Goal: Task Accomplishment & Management: Manage account settings

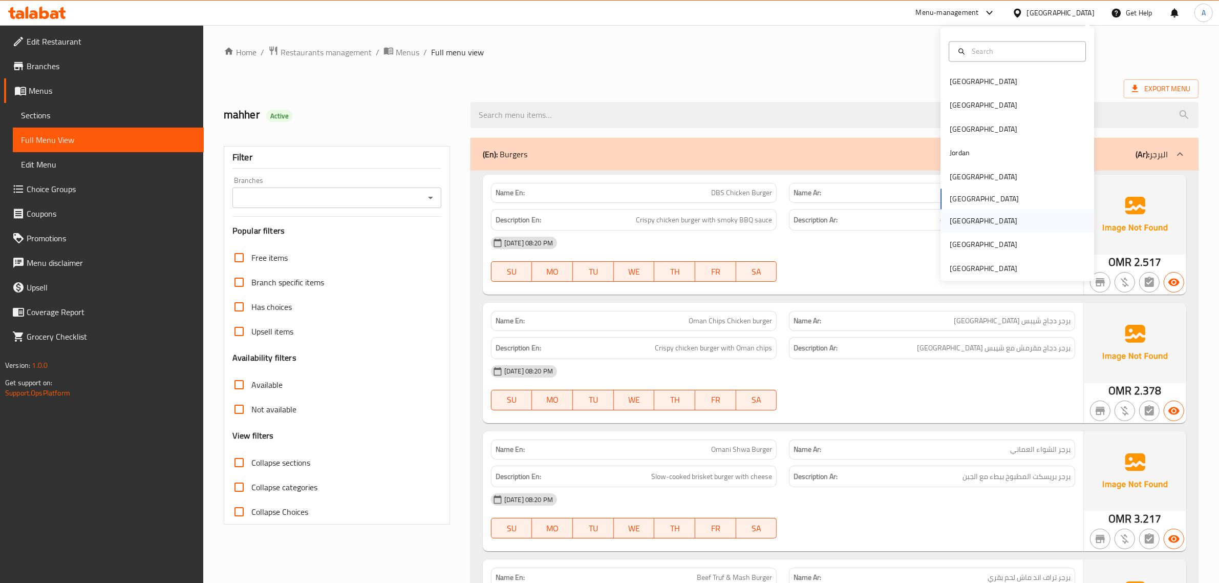
click at [982, 229] on div "[GEOGRAPHIC_DATA]" at bounding box center [1018, 221] width 154 height 24
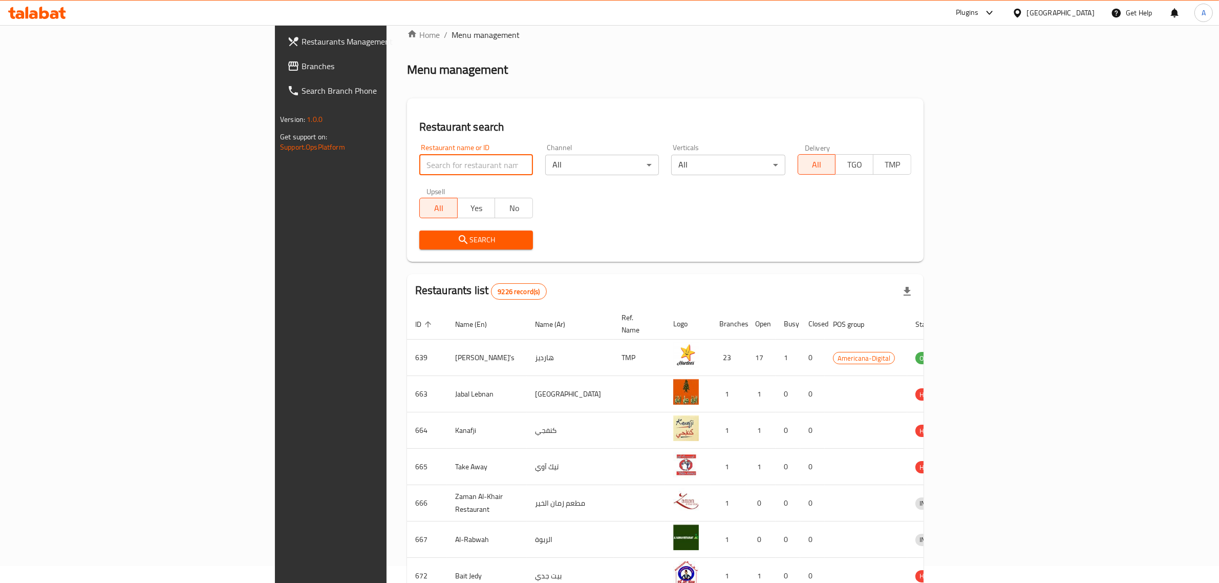
click at [413, 178] on div "Restaurant name or ID Restaurant name or ID Channel All ​ Verticals All ​ Deliv…" at bounding box center [665, 197] width 504 height 118
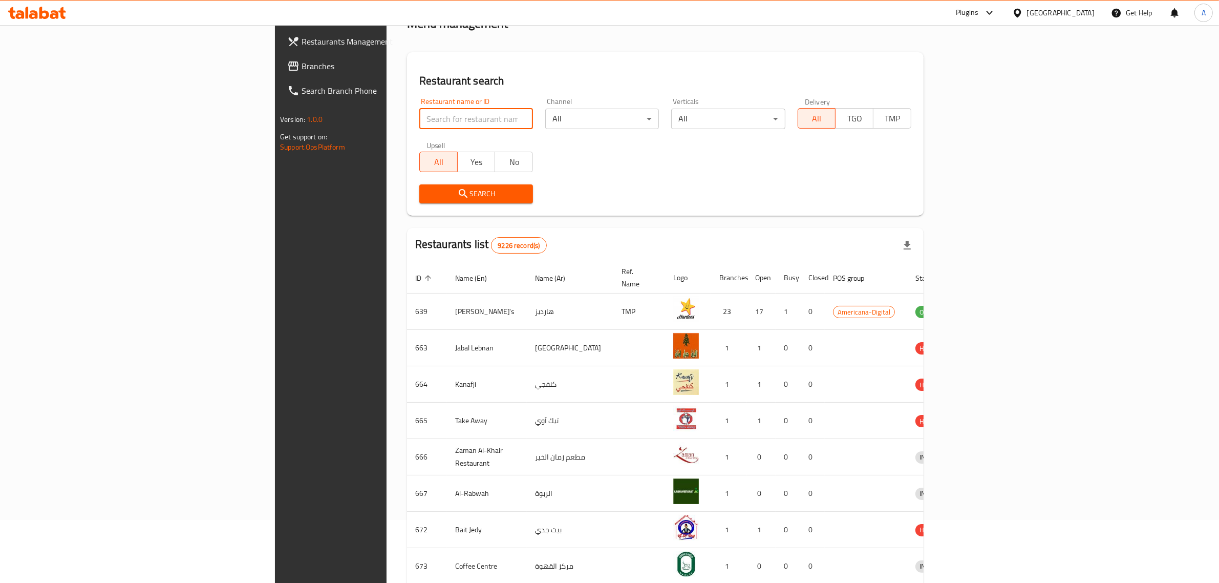
paste input "صفيحه وفطيره"
type input "صفيحه وفطيره"
click at [428, 191] on span "Search" at bounding box center [476, 192] width 97 height 13
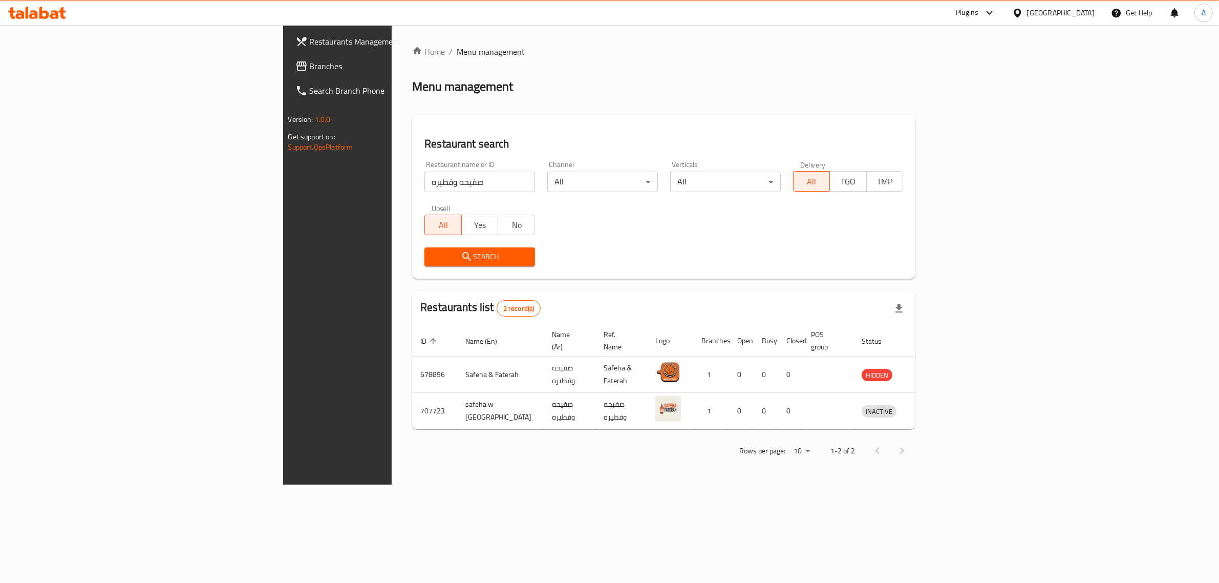
scroll to position [0, 0]
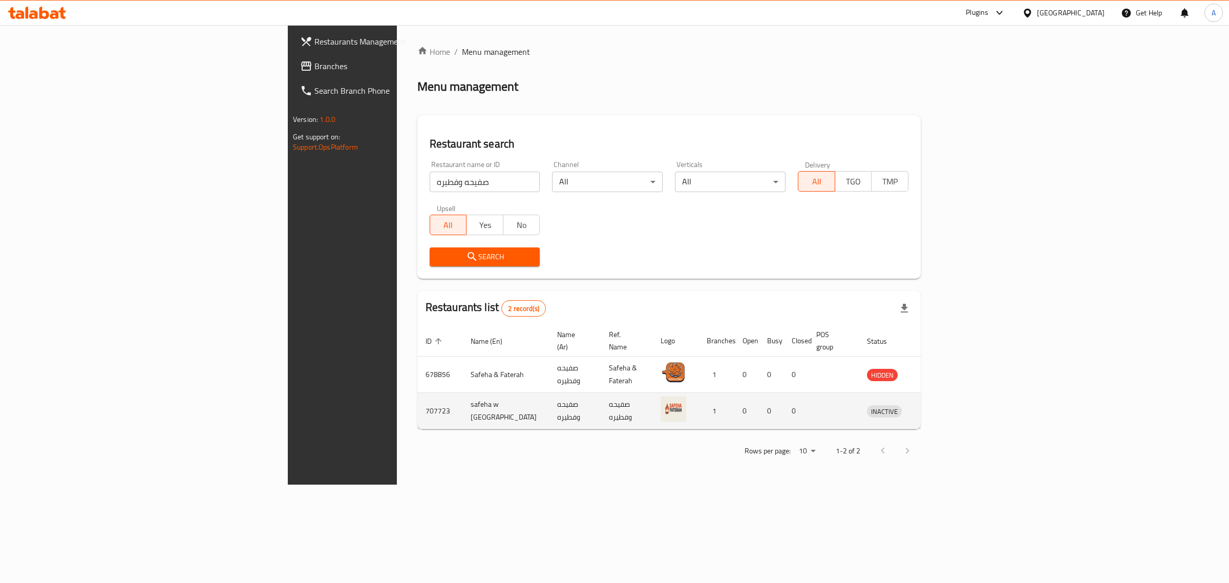
click at [734, 397] on td "1" at bounding box center [716, 411] width 36 height 36
click at [705, 437] on div "Rows per page: 10 1-2 of 2" at bounding box center [668, 450] width 503 height 27
click at [934, 407] on icon "enhanced table" at bounding box center [928, 411] width 11 height 9
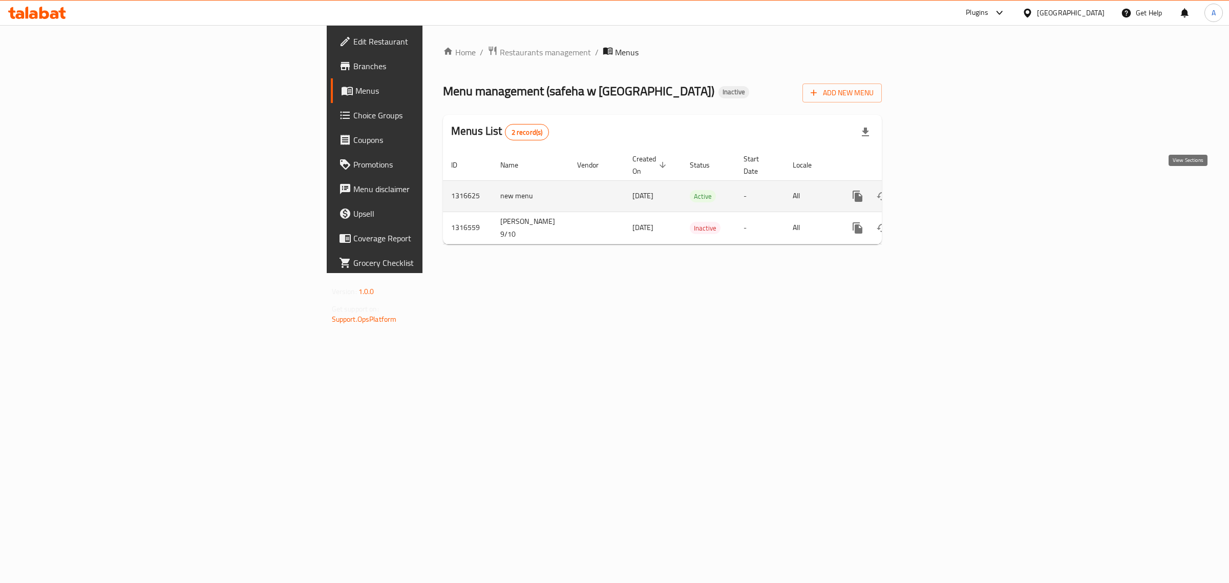
click at [936, 192] on icon "enhanced table" at bounding box center [931, 196] width 9 height 9
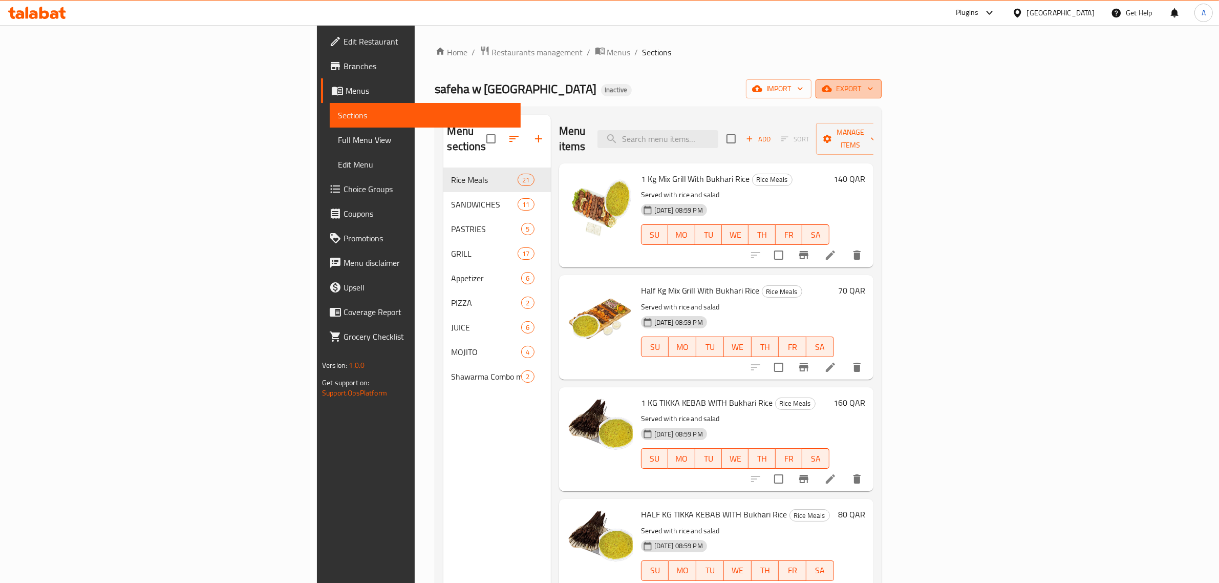
click at [874, 83] on span "export" at bounding box center [849, 88] width 50 height 13
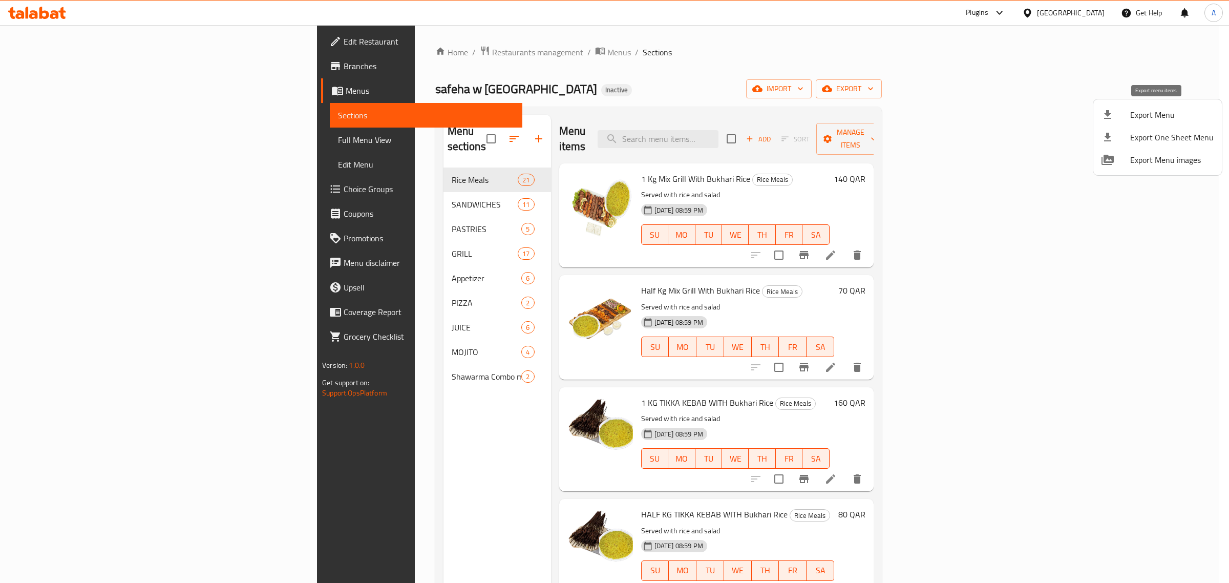
click at [1127, 119] on div at bounding box center [1115, 115] width 29 height 12
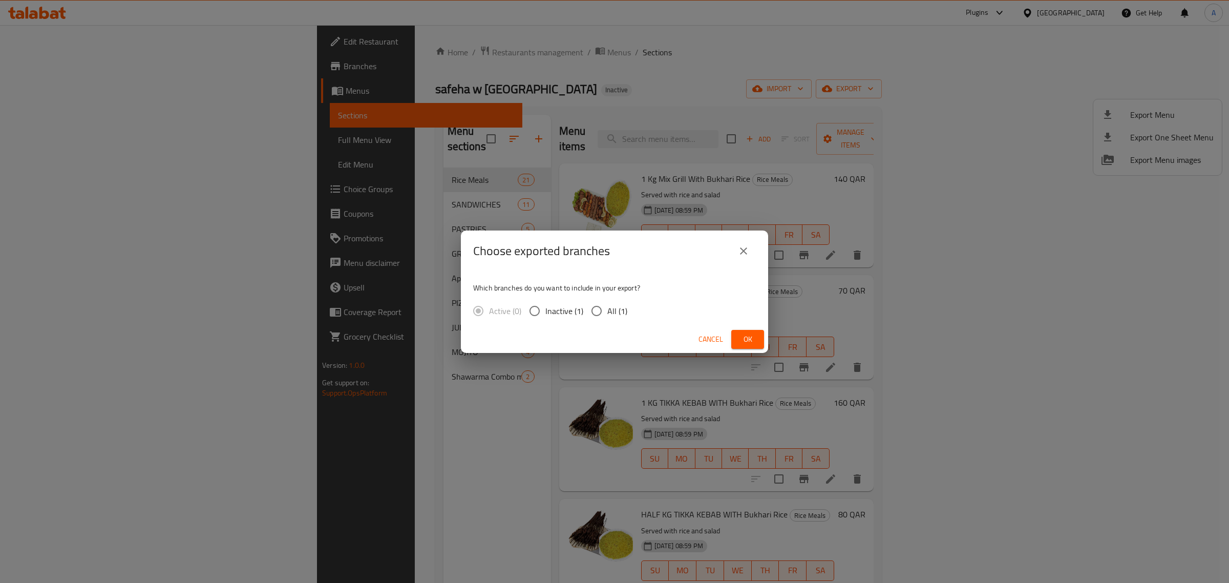
click at [600, 309] on input "All (1)" at bounding box center [597, 311] width 22 height 22
radio input "true"
click at [750, 340] on span "Ok" at bounding box center [747, 339] width 16 height 13
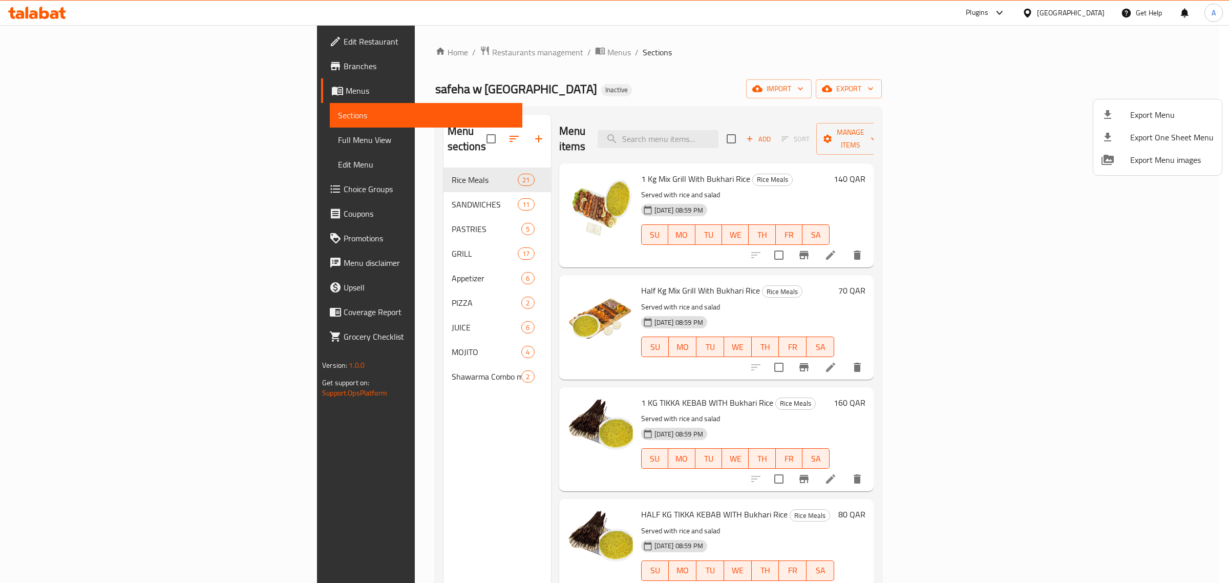
click at [123, 142] on div at bounding box center [614, 291] width 1229 height 583
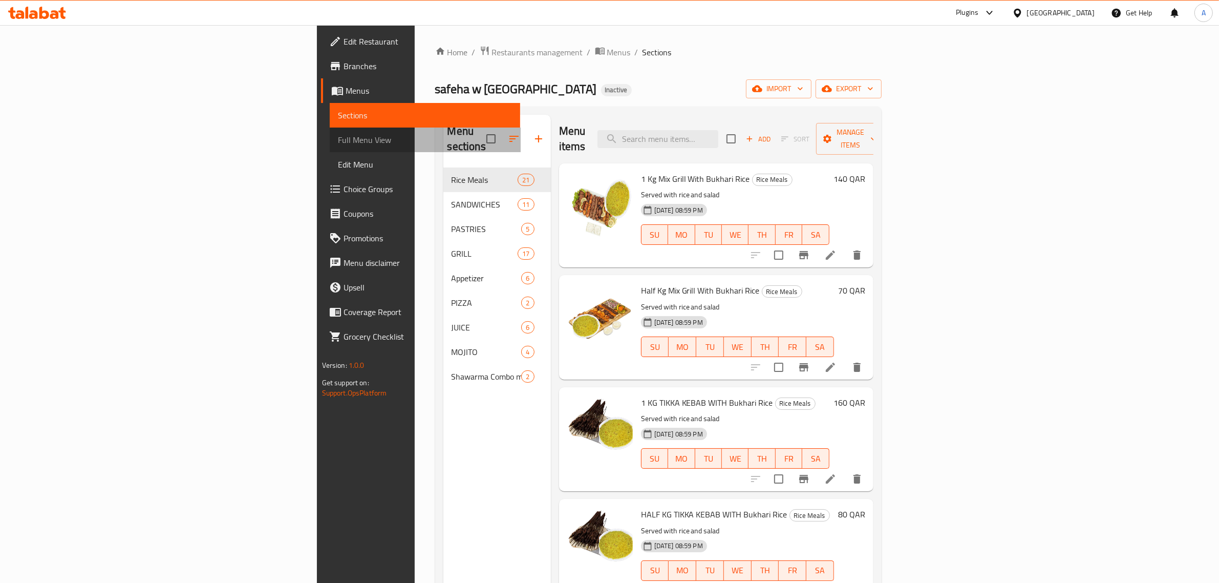
click at [338, 142] on span "Full Menu View" at bounding box center [425, 140] width 175 height 12
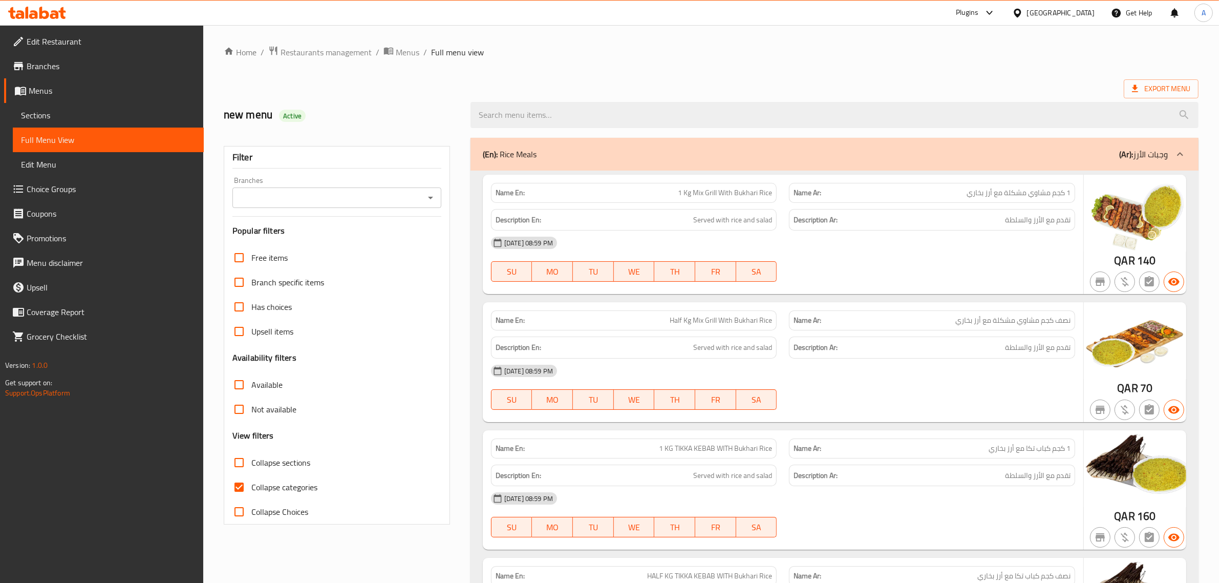
click at [286, 451] on label "Collapse sections" at bounding box center [268, 462] width 83 height 25
click at [238, 461] on input "Collapse sections" at bounding box center [239, 462] width 25 height 25
checkbox input "true"
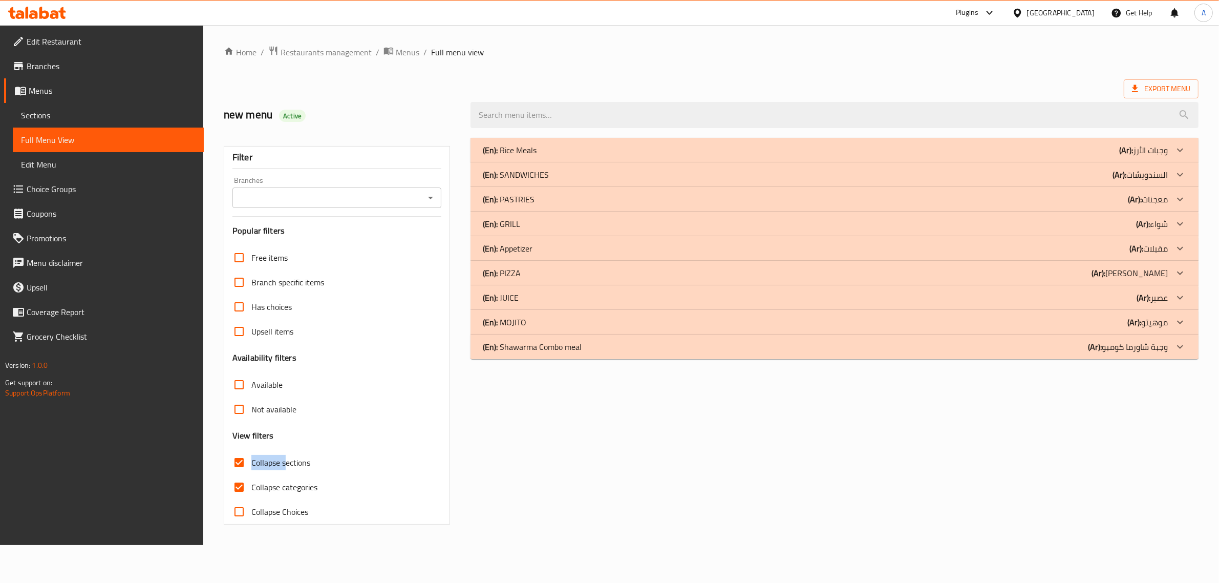
drag, startPoint x: 285, startPoint y: 482, endPoint x: 292, endPoint y: 479, distance: 8.0
click at [285, 483] on span "Collapse categories" at bounding box center [284, 487] width 66 height 12
click at [251, 483] on input "Collapse categories" at bounding box center [239, 487] width 25 height 25
checkbox input "false"
click at [554, 167] on div "(En): SANDWICHES (Ar): السندويشات" at bounding box center [841, 174] width 734 height 25
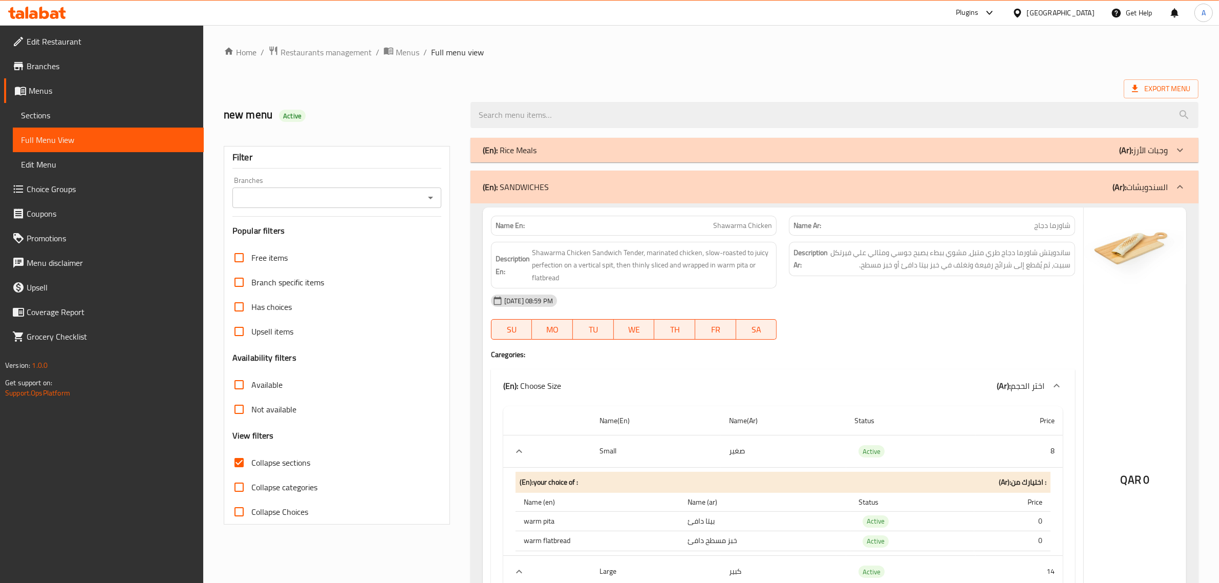
click at [286, 462] on span "Collapse sections" at bounding box center [280, 462] width 59 height 12
click at [251, 462] on input "Collapse sections" at bounding box center [239, 462] width 25 height 25
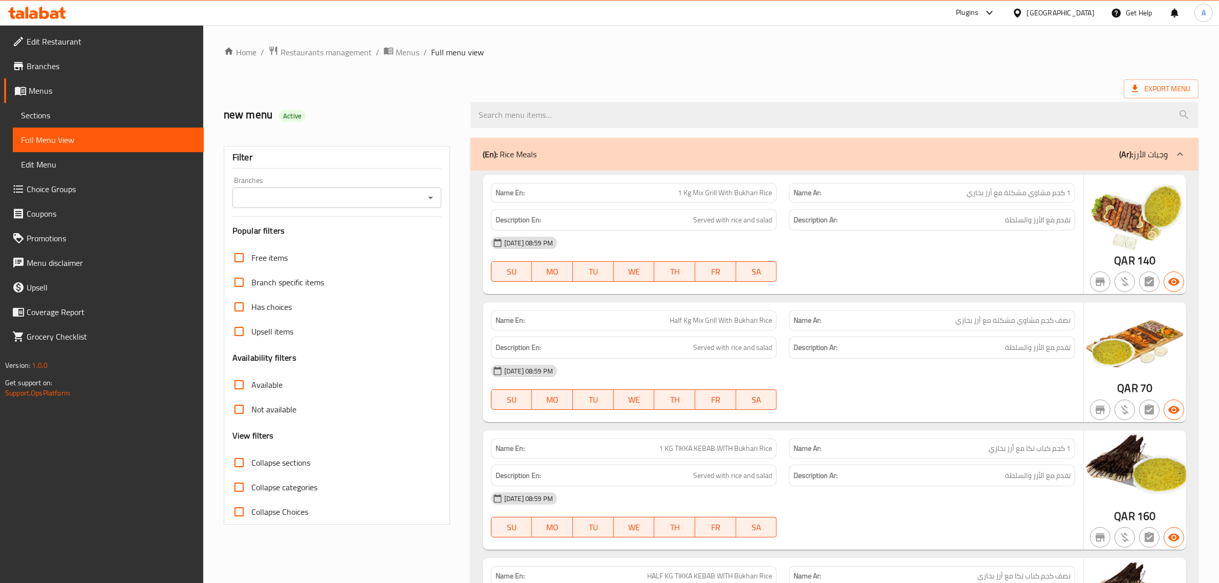
click at [301, 122] on h2 "new menu Active" at bounding box center [341, 114] width 235 height 15
copy div "Active"
click at [267, 464] on span "Collapse sections" at bounding box center [280, 462] width 59 height 12
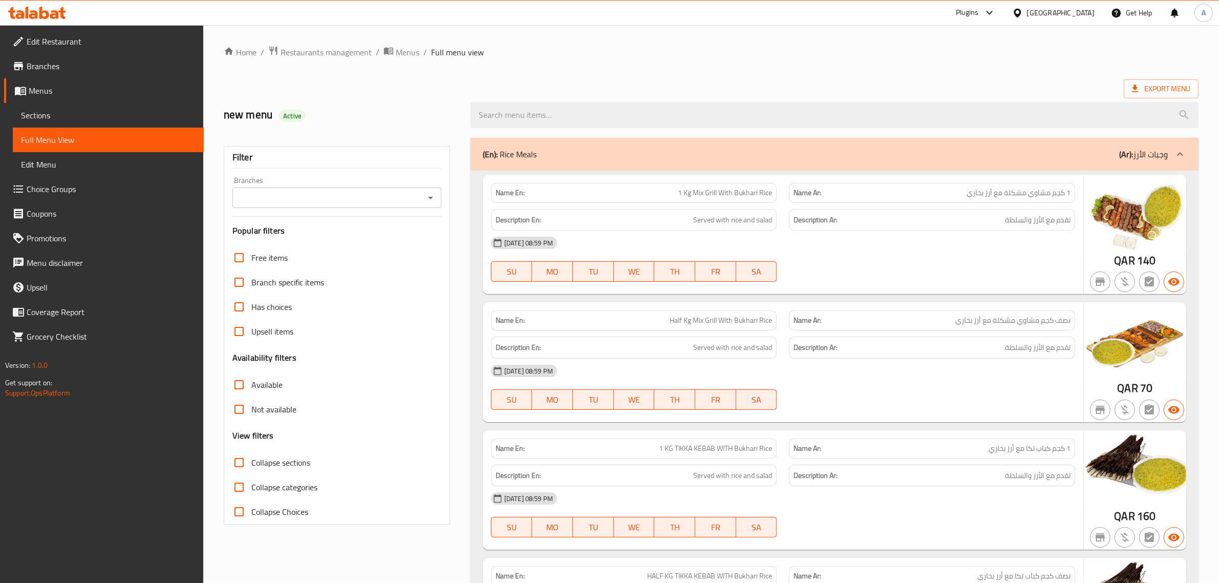
click at [251, 464] on input "Collapse sections" at bounding box center [239, 462] width 25 height 25
checkbox input "true"
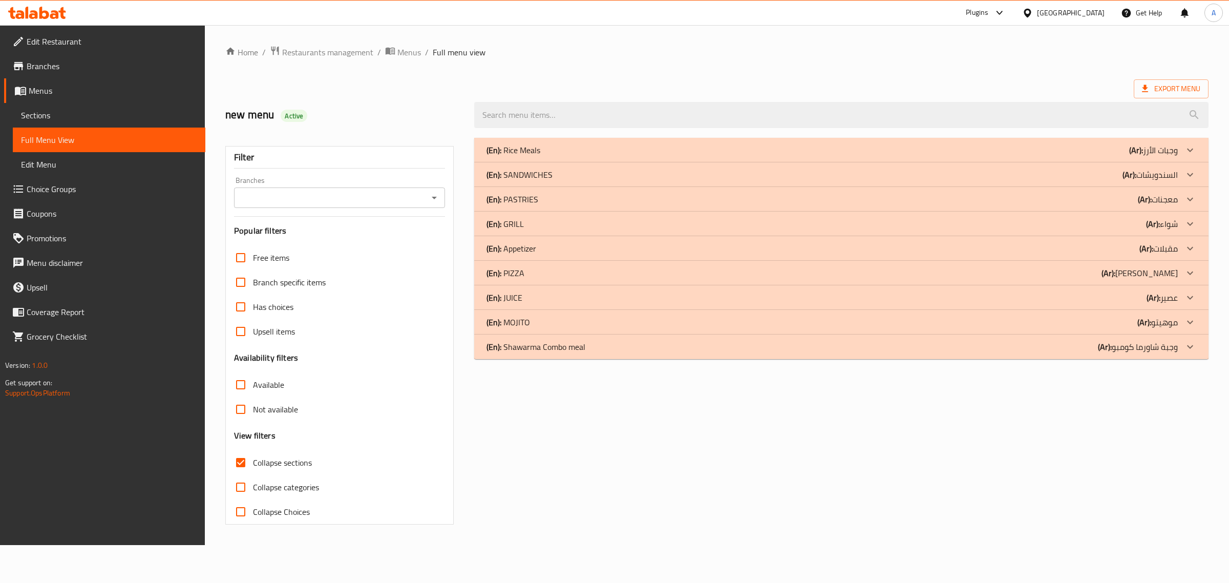
click at [527, 178] on p "(En): SANDWICHES" at bounding box center [519, 174] width 66 height 12
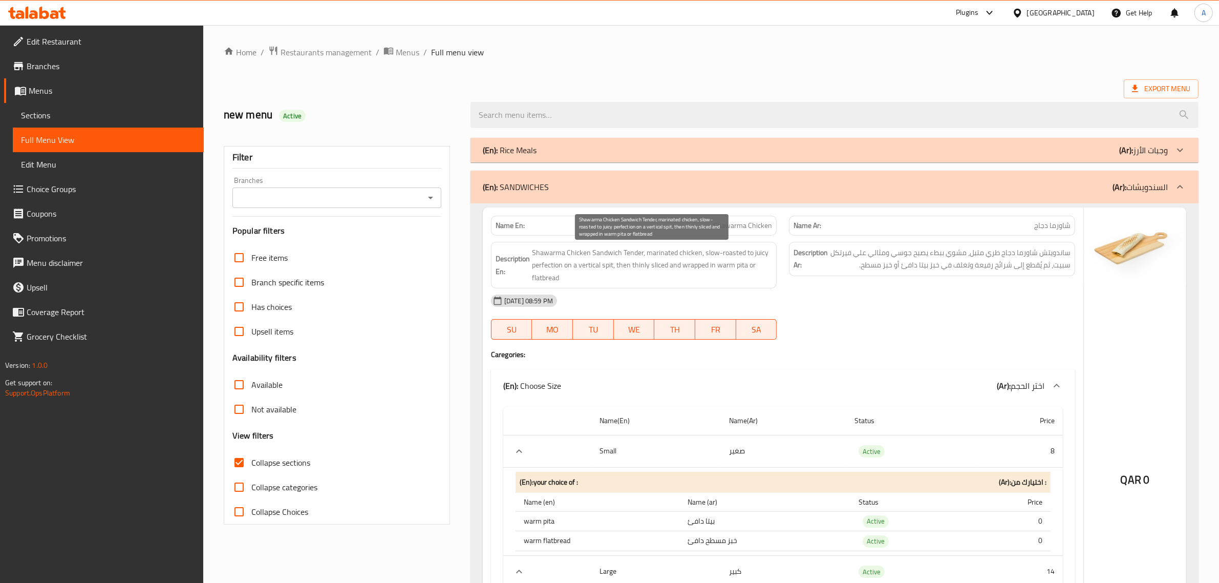
click at [697, 236] on div "Description En: Shawarma Chicken Sandwich Tender, marinated chicken, slow-roast…" at bounding box center [634, 265] width 299 height 59
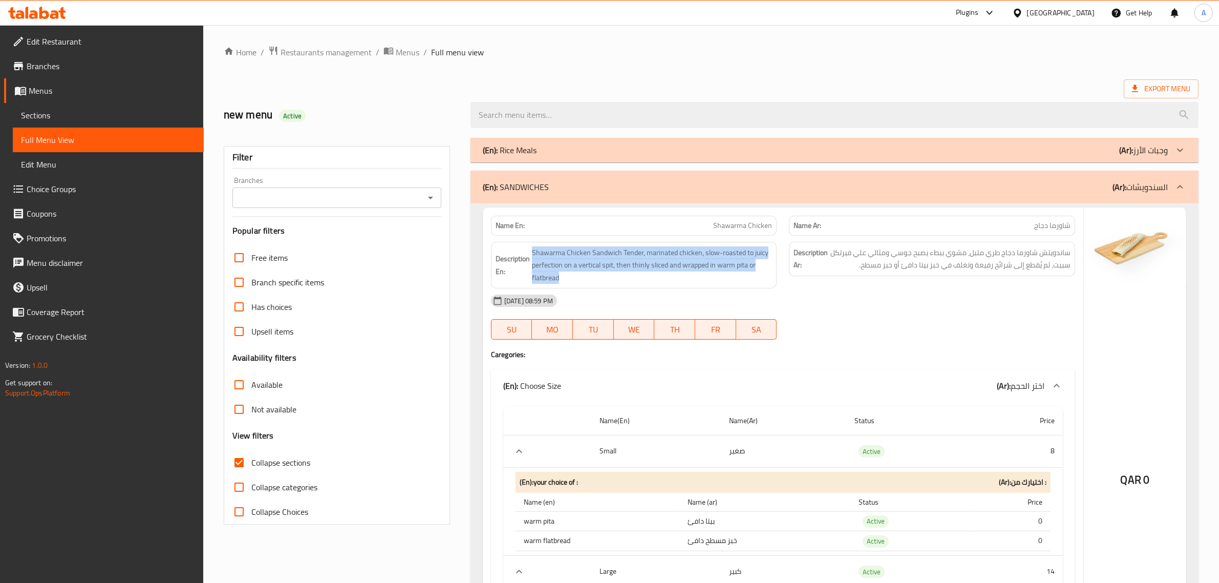
click at [697, 236] on div "Description En: Shawarma Chicken Sandwich Tender, marinated chicken, slow-roast…" at bounding box center [634, 265] width 299 height 59
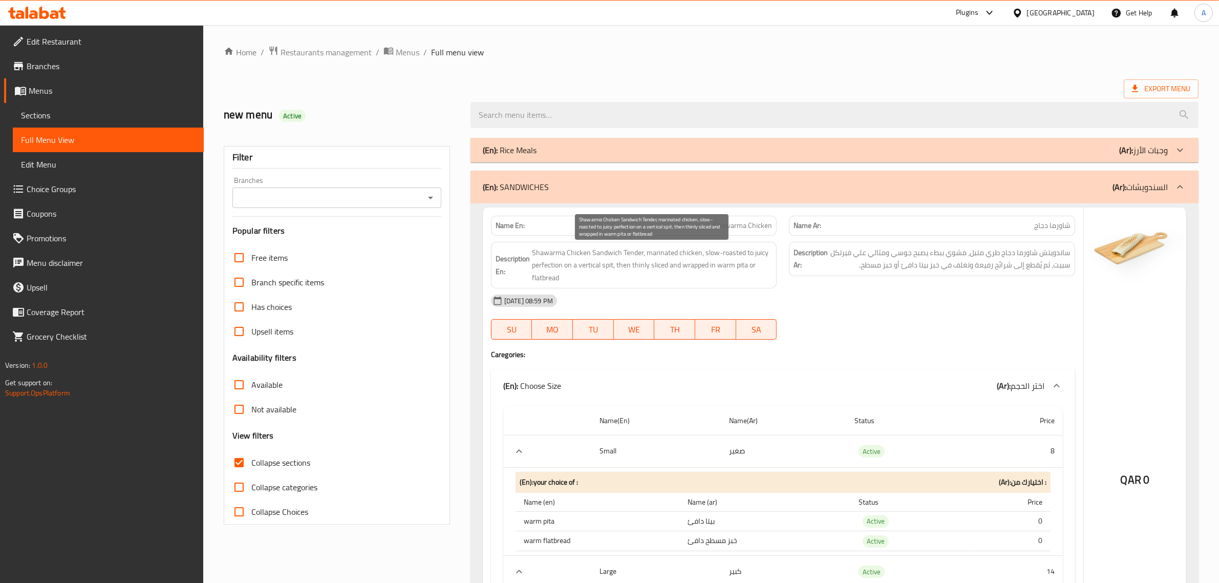
click at [591, 251] on span "Shawarma Chicken Sandwich Tender, marinated chicken, slow-roasted to juicy perf…" at bounding box center [652, 265] width 241 height 38
click at [1035, 273] on div "Description Ar: ساندويتش شاورما دجاج طري متبل، مشوي ببطء يصبح جوسي ومثالي علي ف…" at bounding box center [932, 259] width 286 height 34
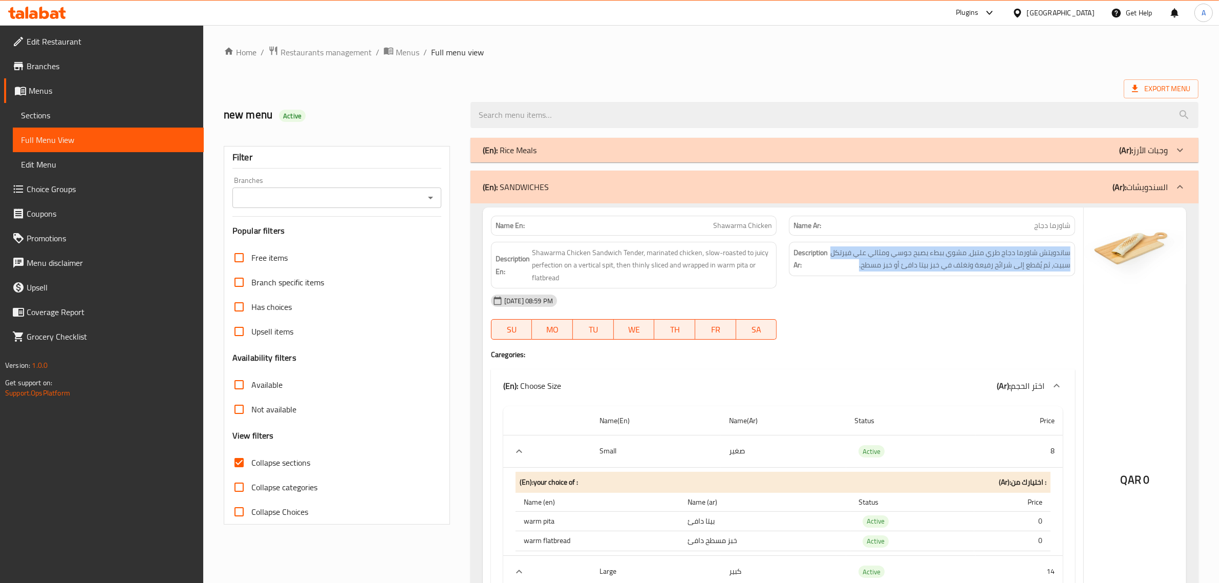
click at [1035, 273] on div "Description Ar: ساندويتش شاورما دجاج طري متبل، مشوي ببطء يصبح جوسي ومثالي علي ف…" at bounding box center [932, 259] width 286 height 34
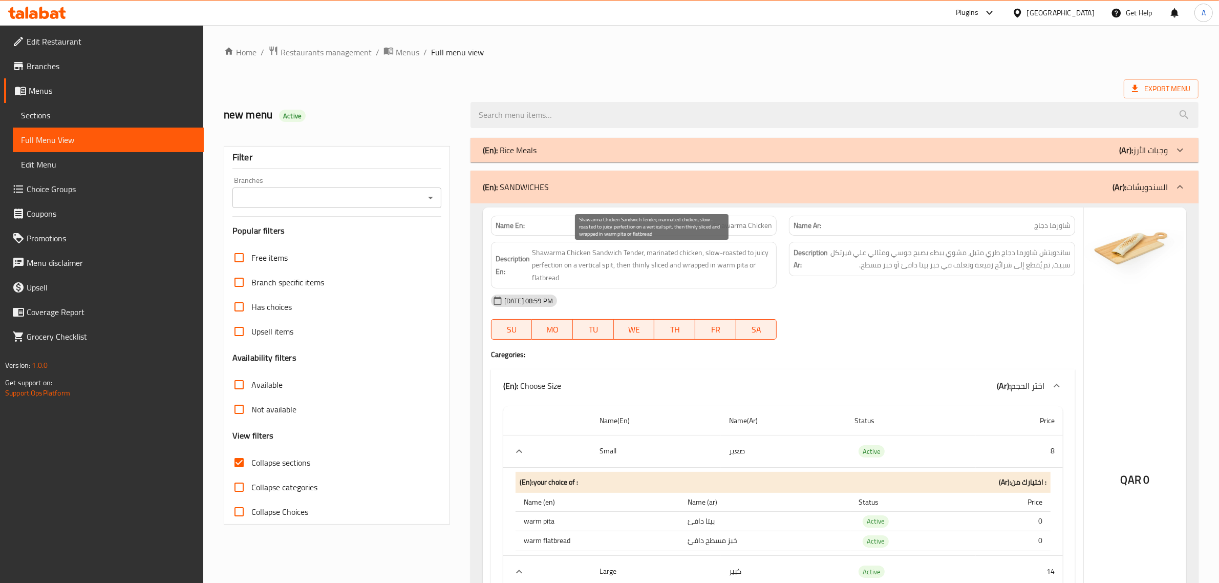
click at [654, 258] on span "Shawarma Chicken Sandwich Tender, marinated chicken, slow-roasted to juicy perf…" at bounding box center [652, 265] width 241 height 38
click at [992, 263] on span "ساندويتش شاورما دجاج طري متبل، مشوي ببطء يصبح جوسي ومثالي علي فيرتكل سبيت، ثم ي…" at bounding box center [950, 258] width 241 height 25
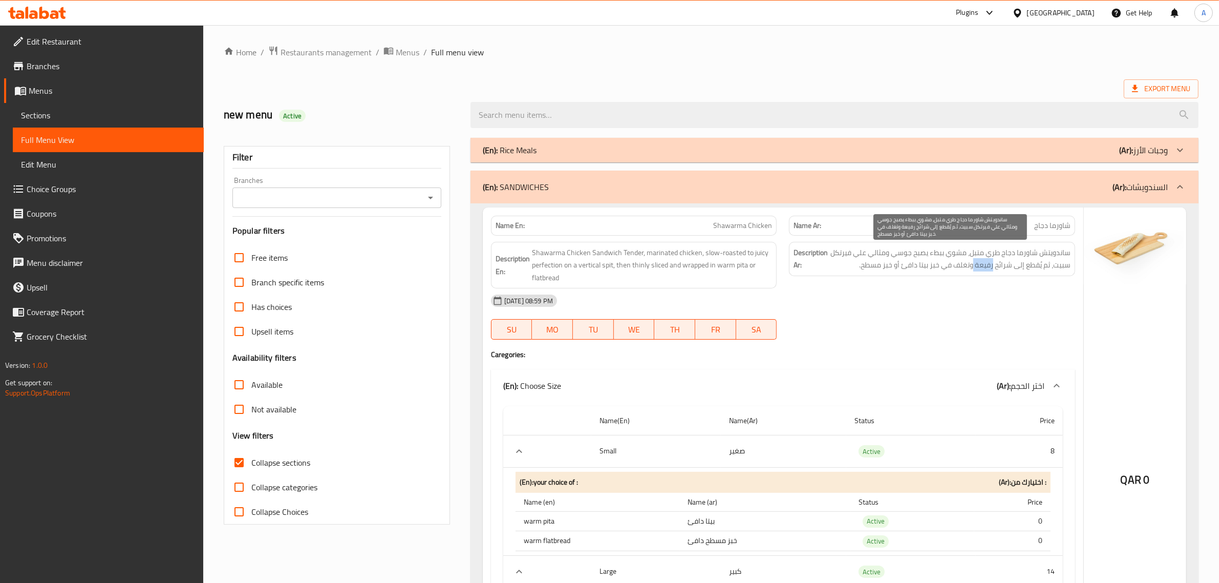
click at [992, 263] on span "ساندويتش شاورما دجاج طري متبل، مشوي ببطء يصبح جوسي ومثالي علي فيرتكل سبيت، ثم ي…" at bounding box center [950, 258] width 241 height 25
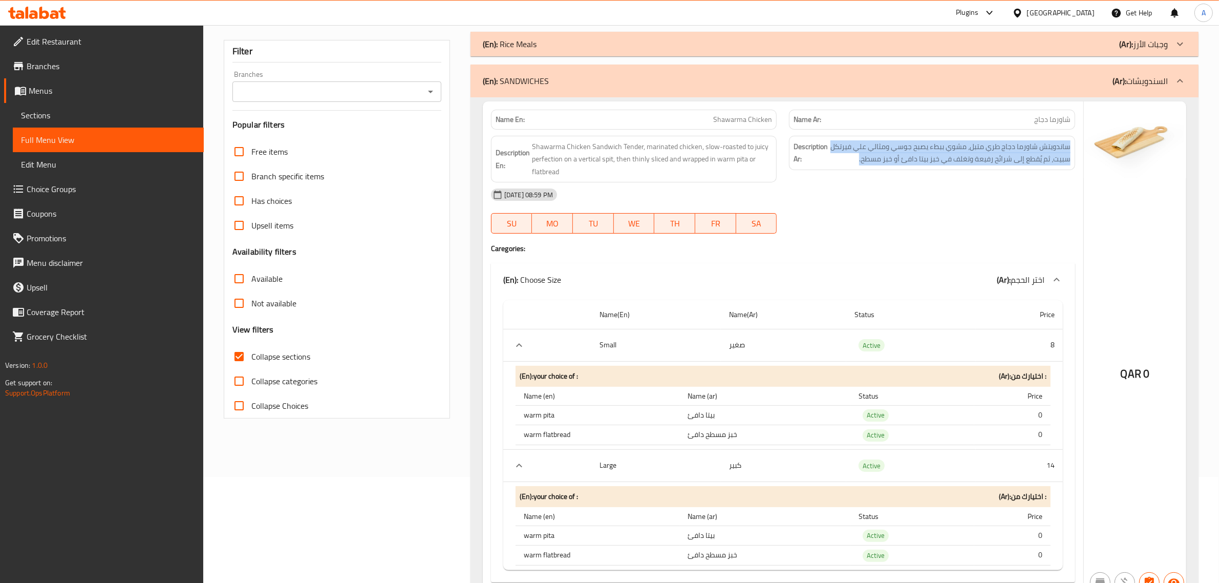
scroll to position [111, 0]
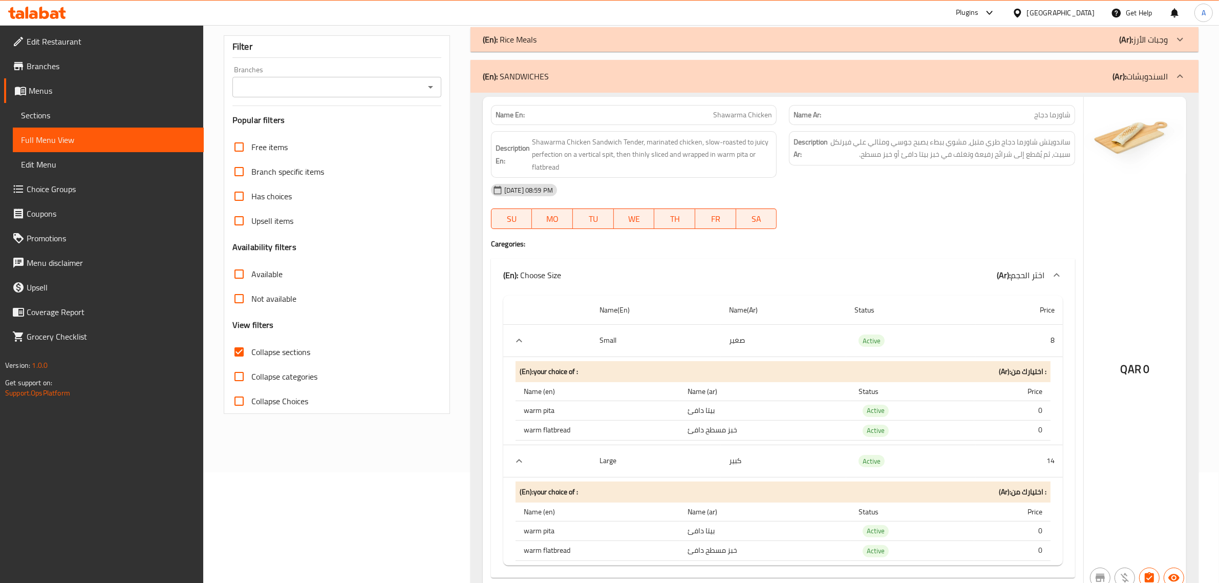
click at [738, 119] on span "Shawarma Chicken" at bounding box center [742, 115] width 59 height 11
copy span "Shawarma Chicken"
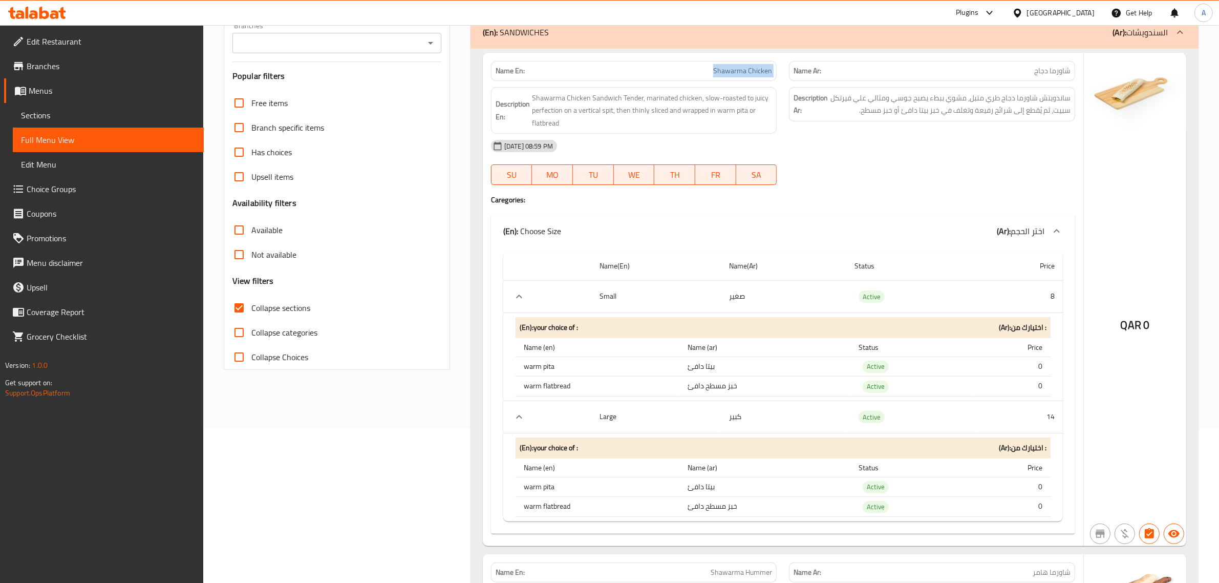
scroll to position [203, 0]
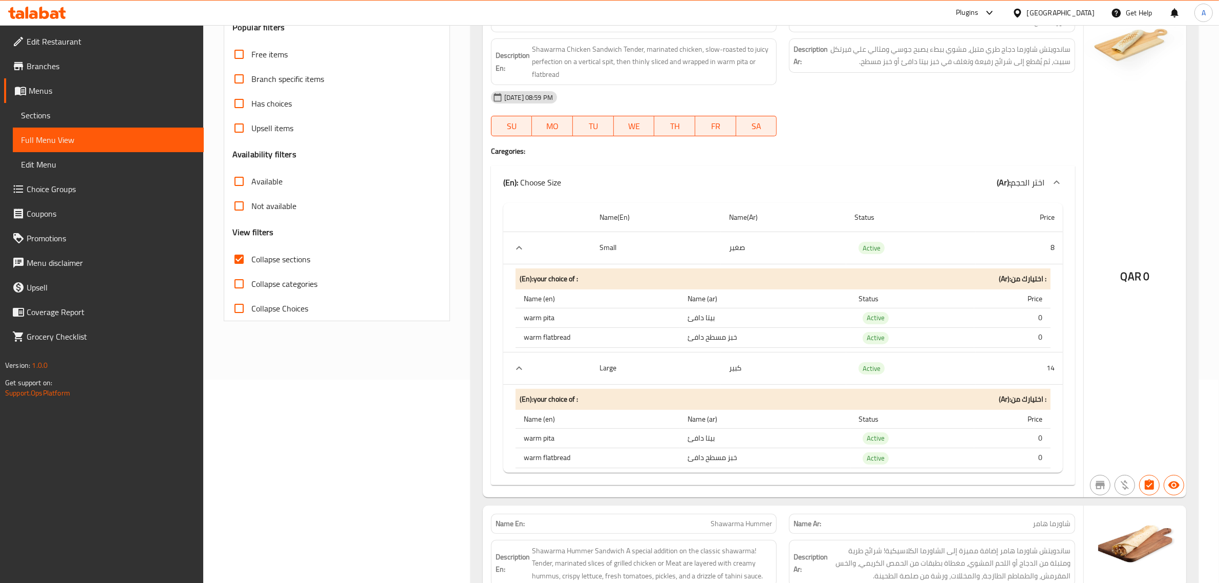
click at [760, 252] on td "صغير" at bounding box center [783, 247] width 125 height 32
click at [735, 332] on td "خبز مسطح دافئ" at bounding box center [766, 338] width 172 height 20
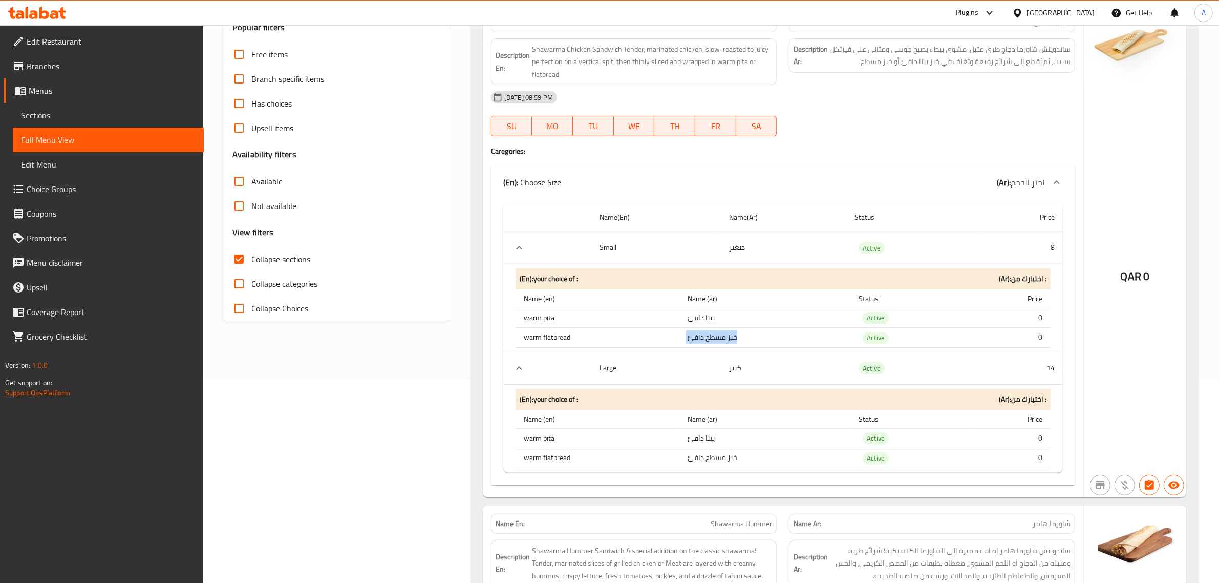
click at [735, 332] on td "خبز مسطح دافئ" at bounding box center [766, 338] width 172 height 20
click at [699, 321] on td "بيتا دافئ" at bounding box center [766, 318] width 172 height 20
click at [733, 342] on td "خبز مسطح دافئ" at bounding box center [766, 338] width 172 height 20
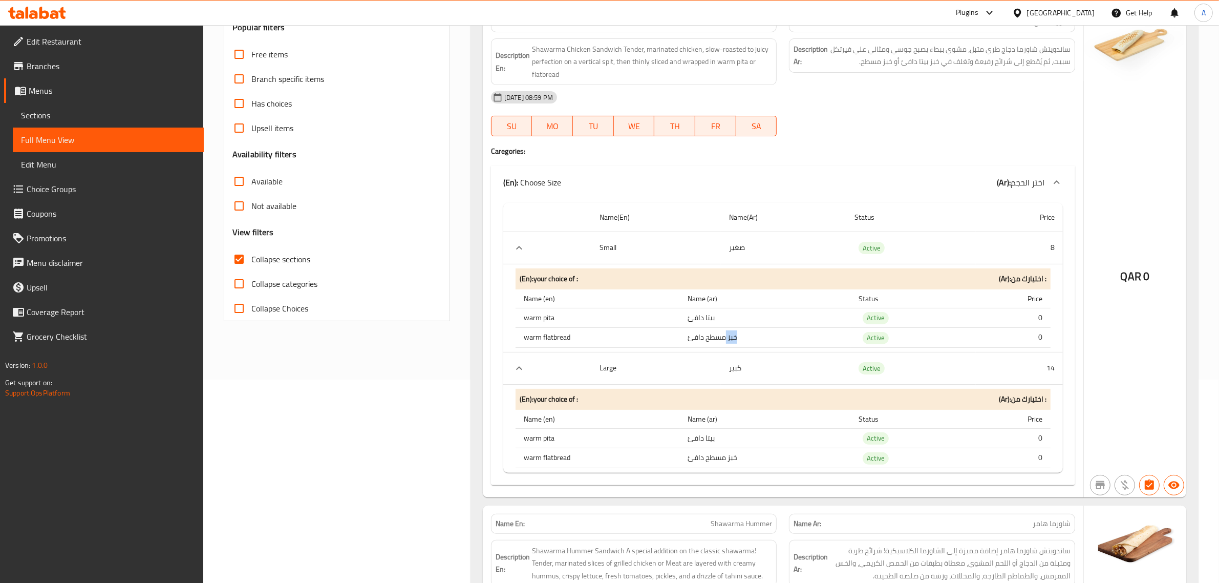
click at [733, 342] on td "خبز مسطح دافئ" at bounding box center [766, 338] width 172 height 20
drag, startPoint x: 733, startPoint y: 342, endPoint x: 728, endPoint y: 351, distance: 10.3
click at [733, 342] on td "خبز مسطح دافئ" at bounding box center [766, 338] width 172 height 20
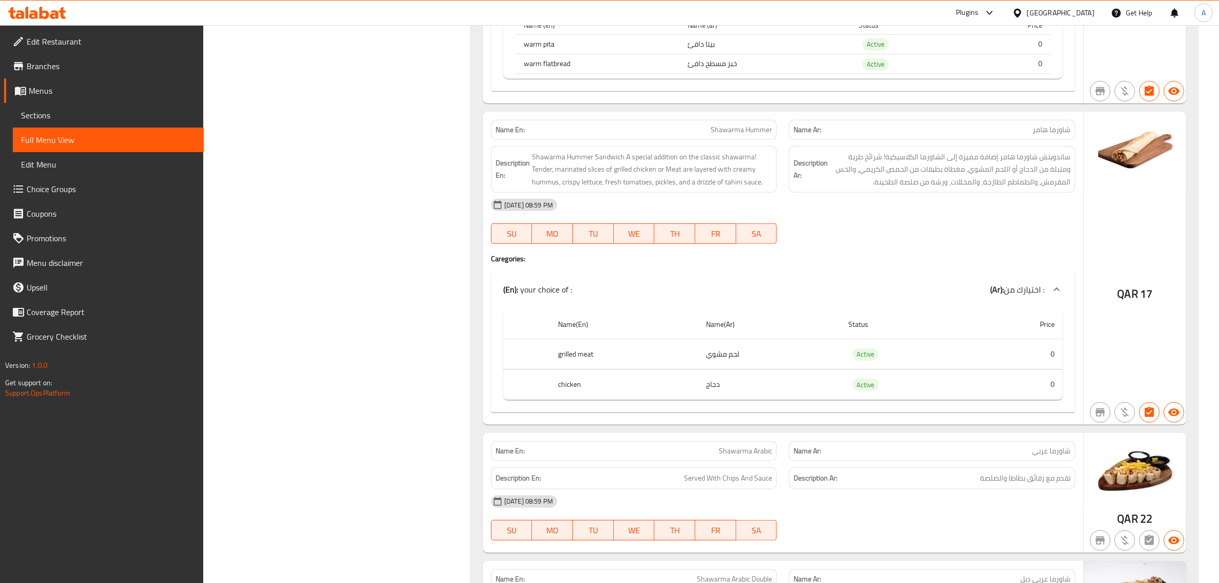
scroll to position [606, 0]
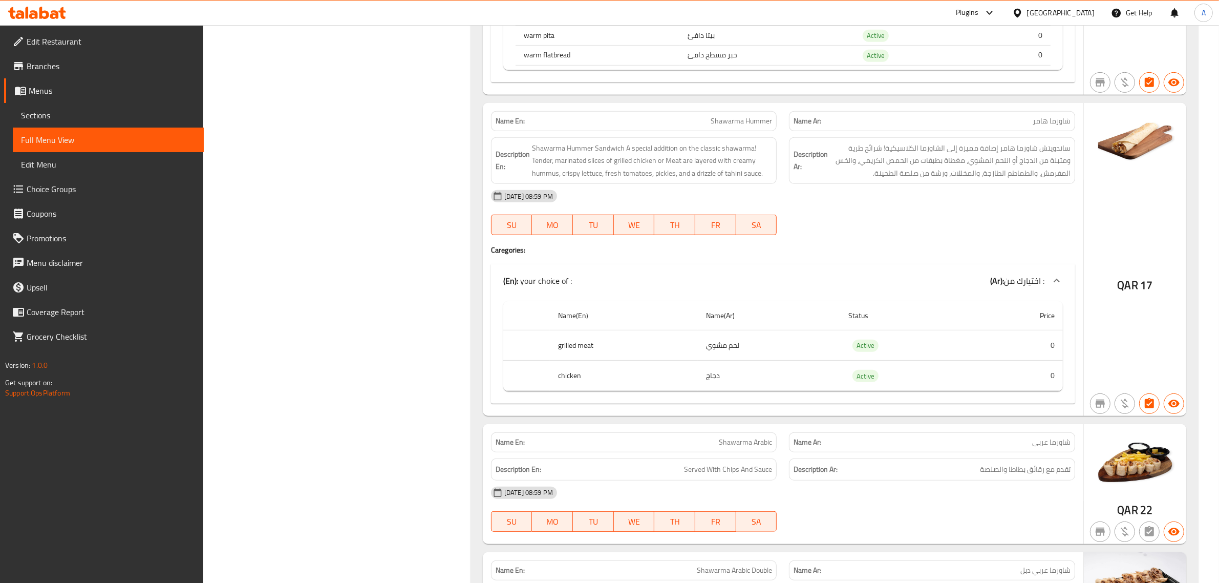
click at [710, 119] on p "Name En: Shawarma Hummer" at bounding box center [634, 121] width 277 height 11
copy span "Shawarma Hummer"
click at [739, 351] on td "لحم مشوي" at bounding box center [769, 345] width 142 height 30
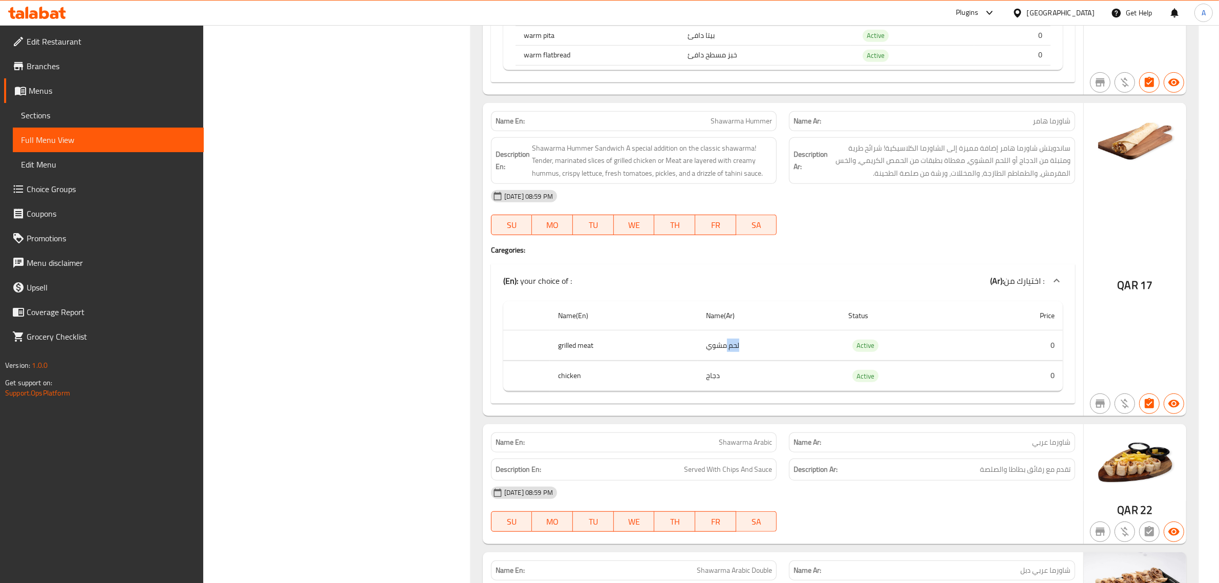
click at [739, 351] on td "لحم مشوي" at bounding box center [769, 345] width 142 height 30
click at [725, 372] on td "دجاج" at bounding box center [769, 375] width 142 height 30
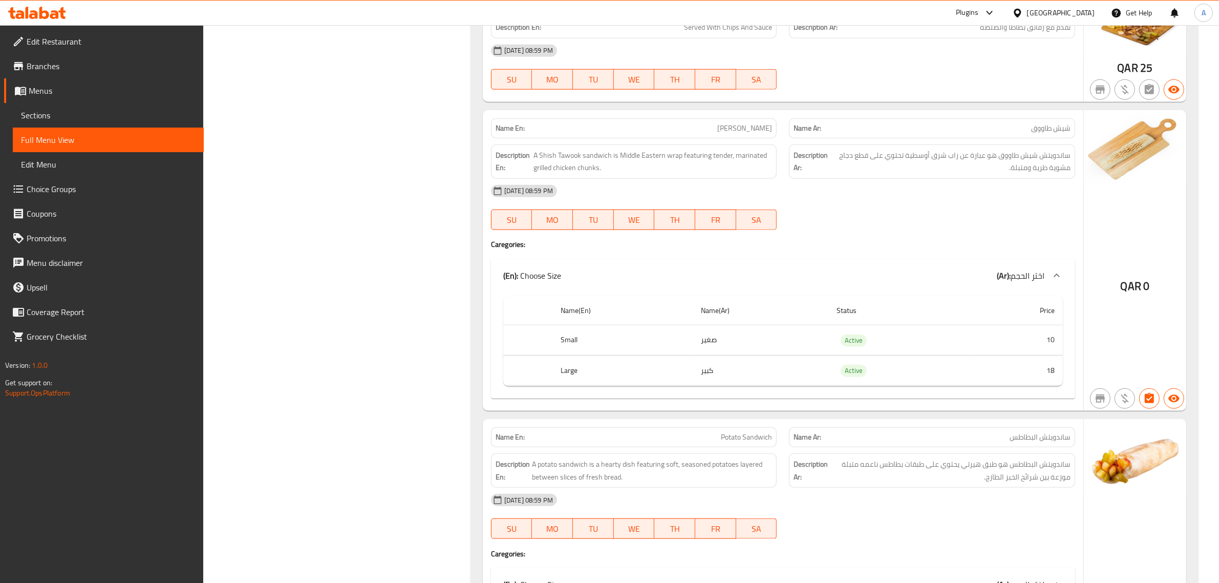
scroll to position [1387, 0]
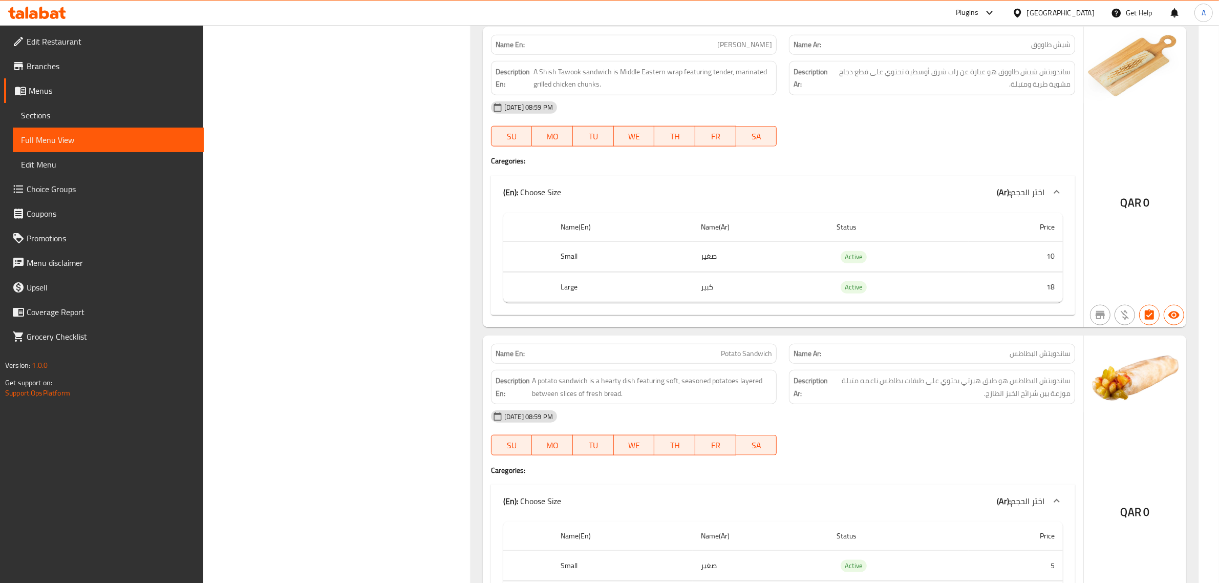
click at [721, 46] on p "Name En: Shish Tawook" at bounding box center [634, 44] width 277 height 11
copy span "Shish Tawook"
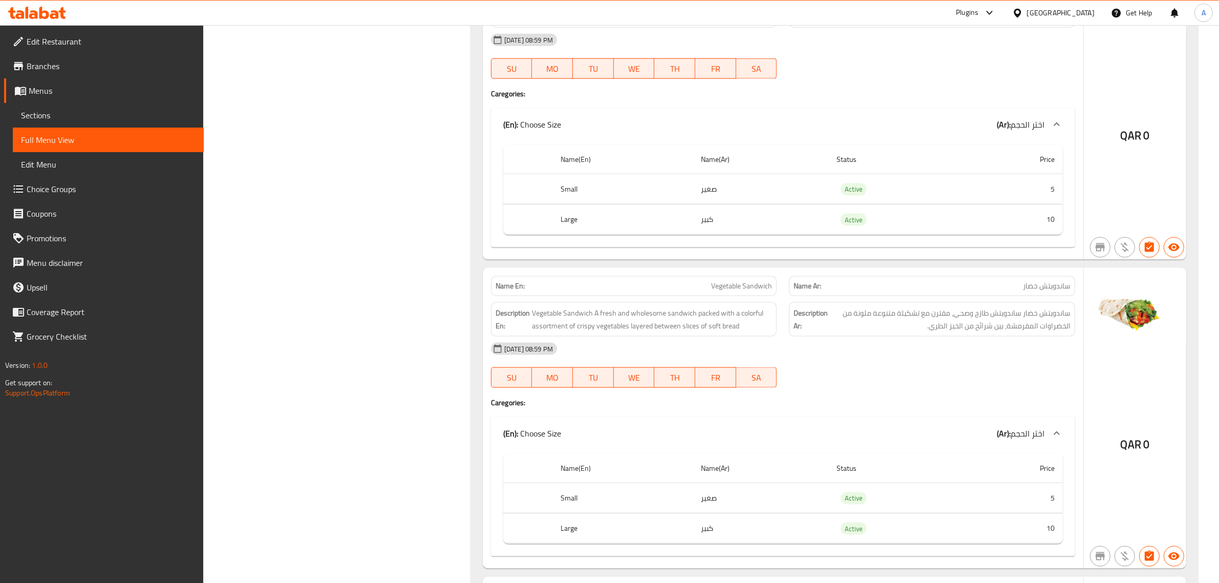
scroll to position [1652, 0]
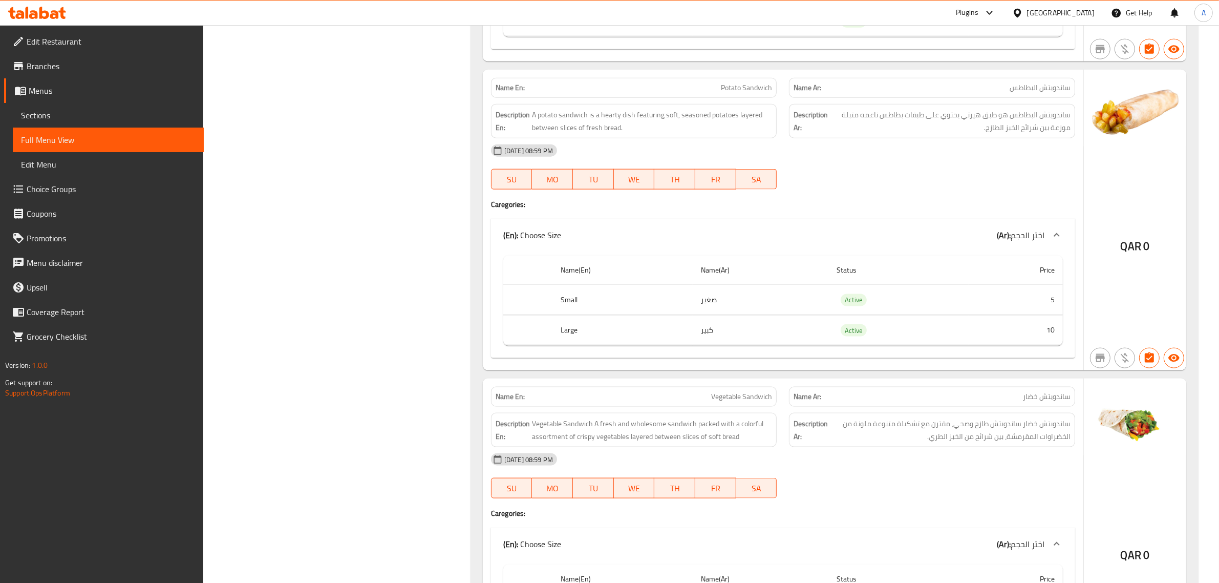
click at [725, 109] on div "Description En: A potato sandwich is a hearty dish featuring soft, seasoned pot…" at bounding box center [634, 121] width 299 height 47
click at [730, 84] on div "Name En: Potato Sandwich" at bounding box center [634, 88] width 299 height 32
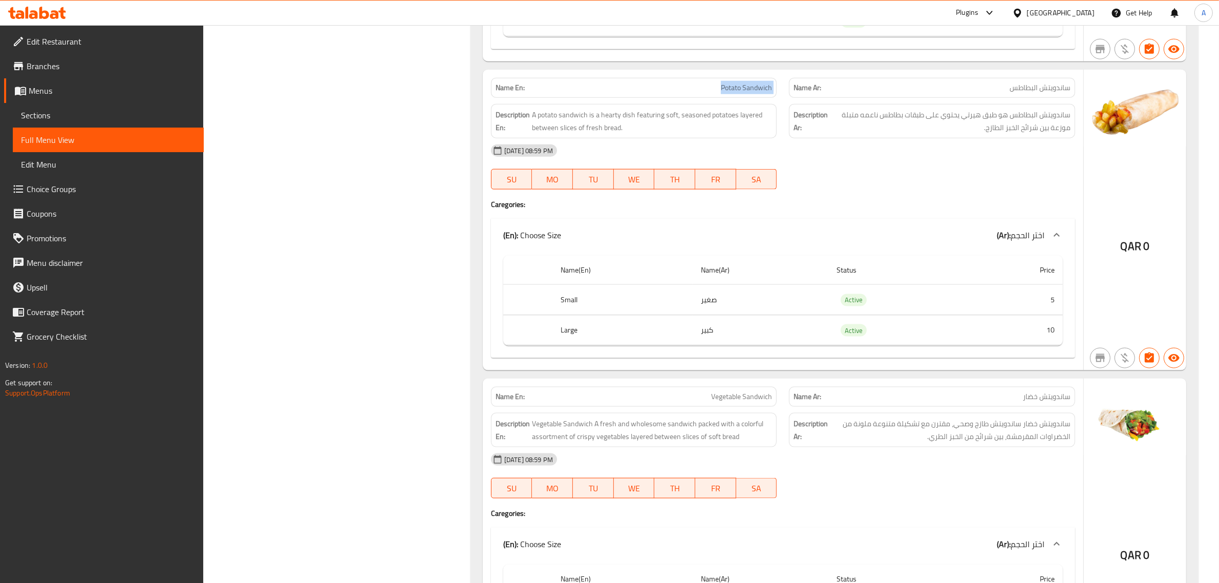
click at [730, 84] on div "Name En: Potato Sandwich" at bounding box center [634, 88] width 299 height 32
copy span "Potato Sandwich"
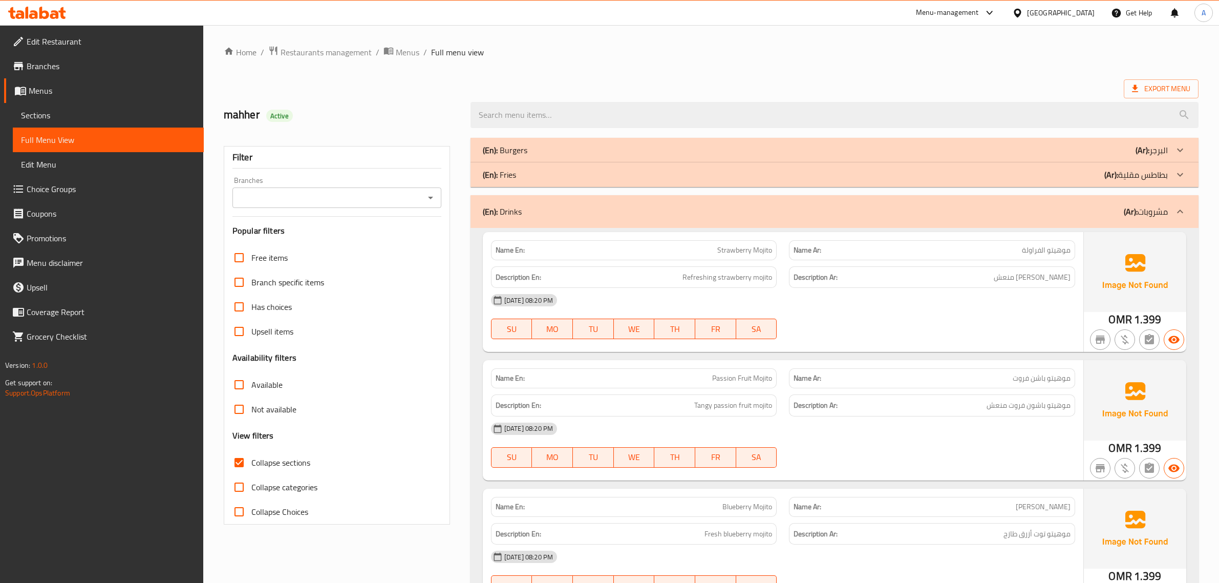
scroll to position [323, 0]
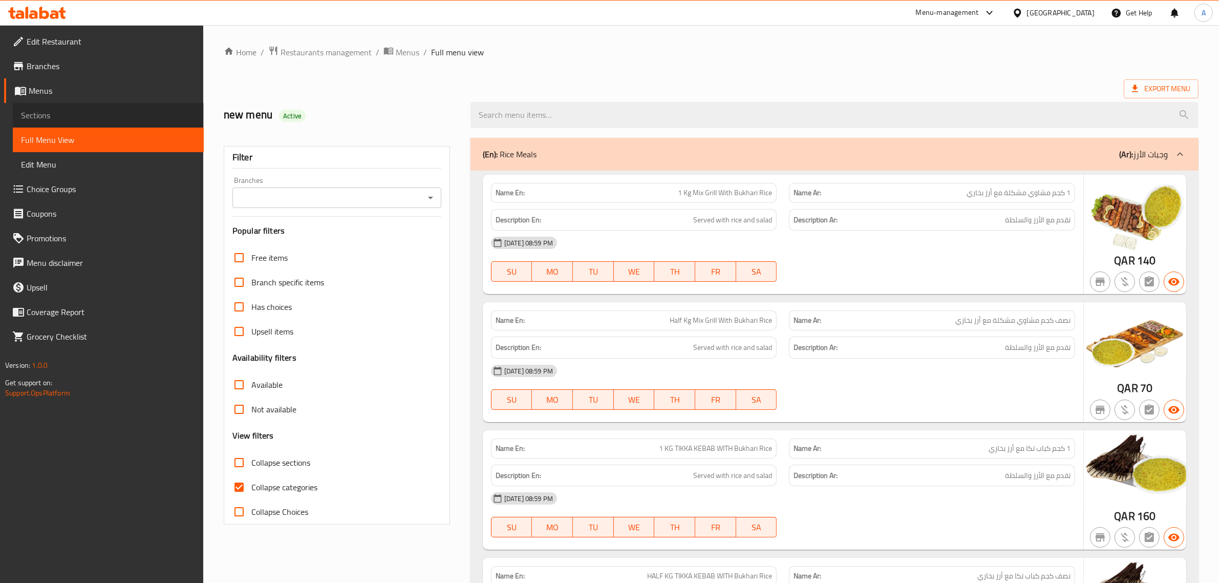
click at [57, 113] on span "Sections" at bounding box center [108, 115] width 175 height 12
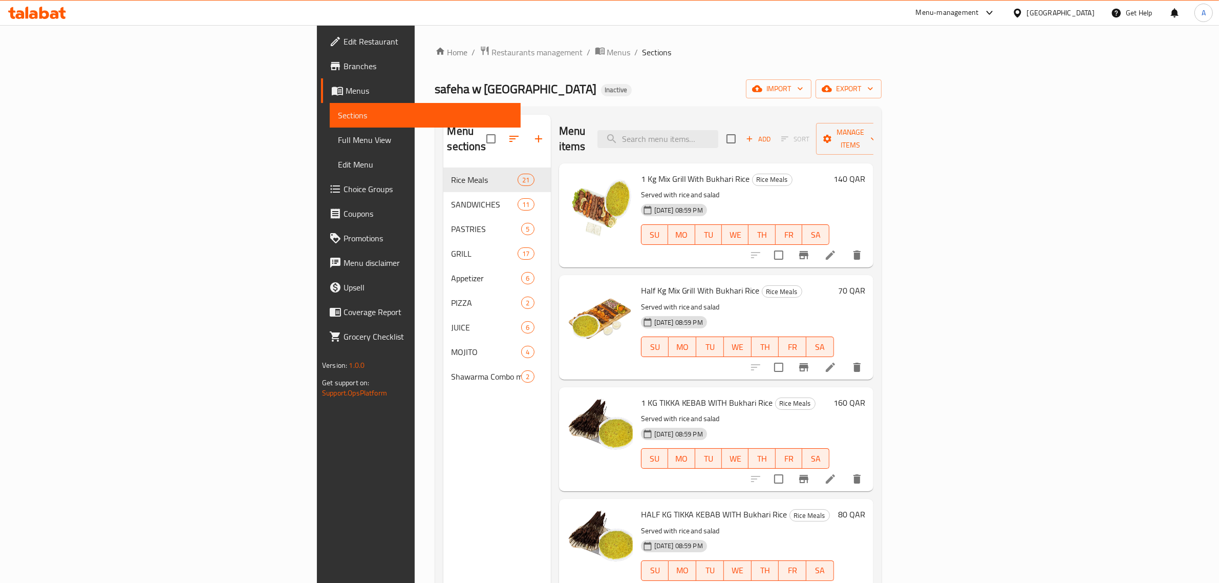
click at [670, 123] on div "Menu items Add Sort Manage items" at bounding box center [716, 139] width 314 height 49
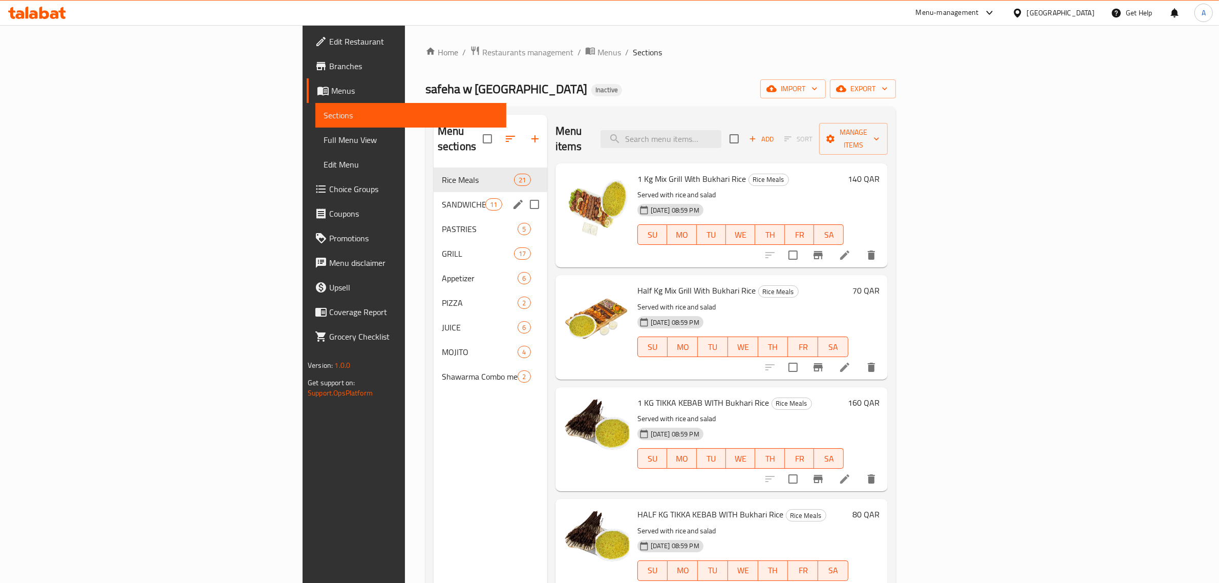
click at [442, 198] on span "SANDWICHES" at bounding box center [464, 204] width 44 height 12
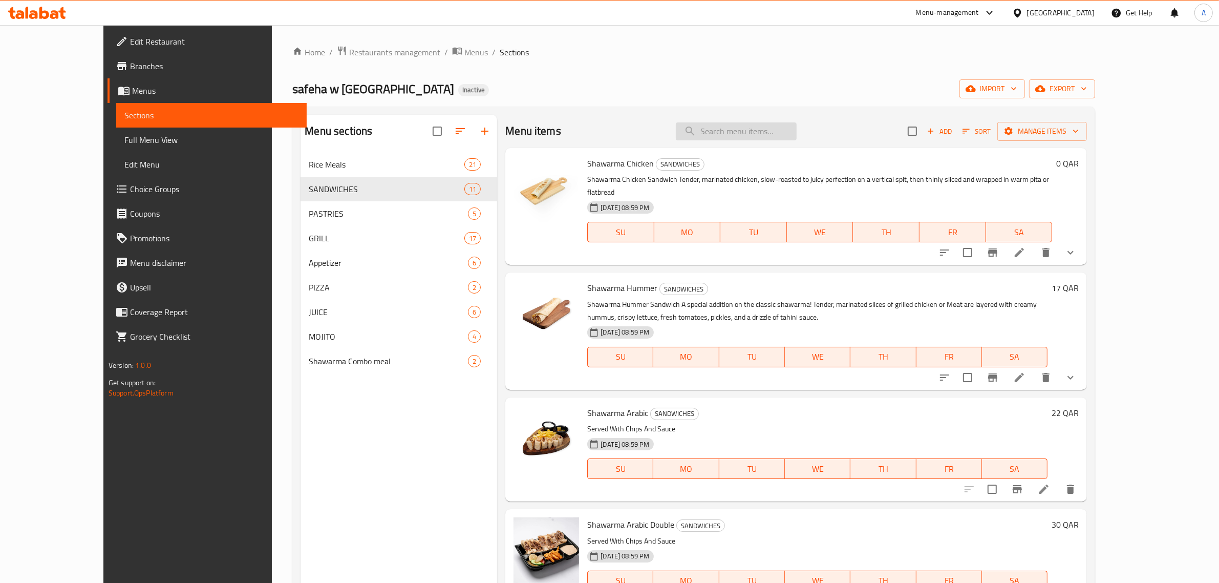
click at [797, 139] on input "search" at bounding box center [736, 131] width 121 height 18
paste input "Shawarma Hummer"
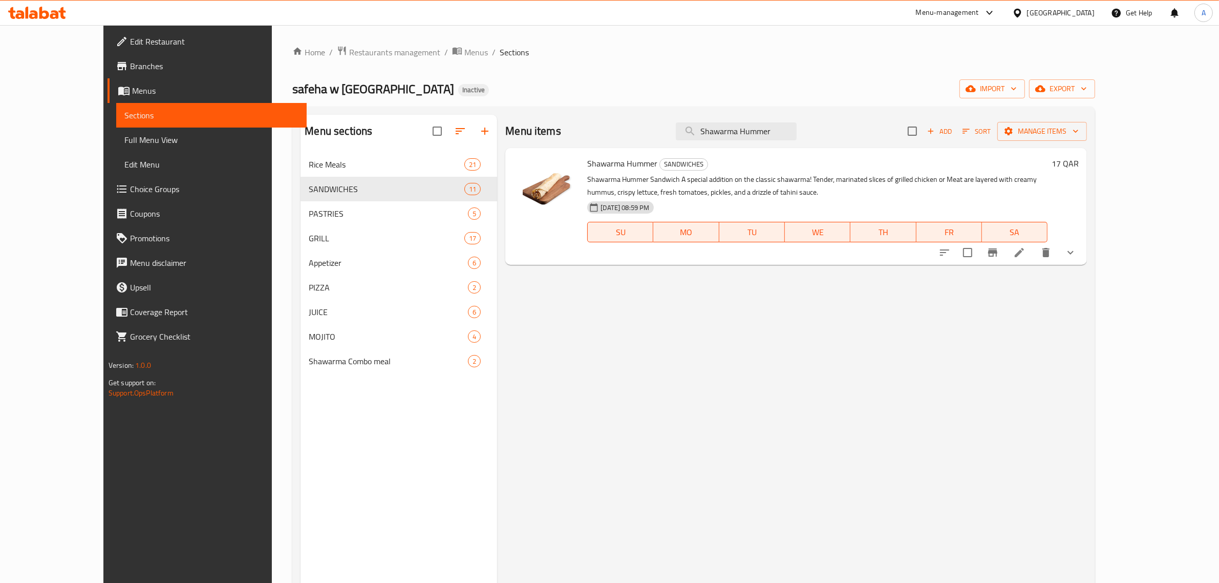
drag, startPoint x: 1124, startPoint y: 259, endPoint x: 1060, endPoint y: 240, distance: 66.4
click at [937, 201] on div "09-10-2025 08:59 PM SU MO TU WE TH FR SA" at bounding box center [817, 224] width 469 height 55
click at [794, 139] on input "Shawarma Hummer" at bounding box center [736, 131] width 121 height 18
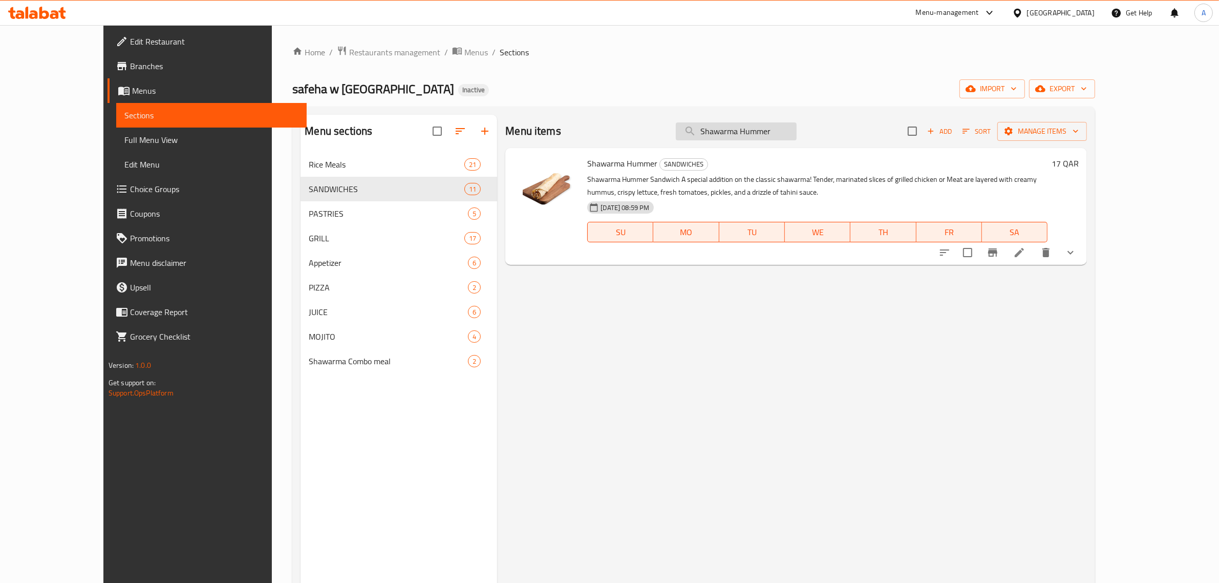
paste input "ish Tawook"
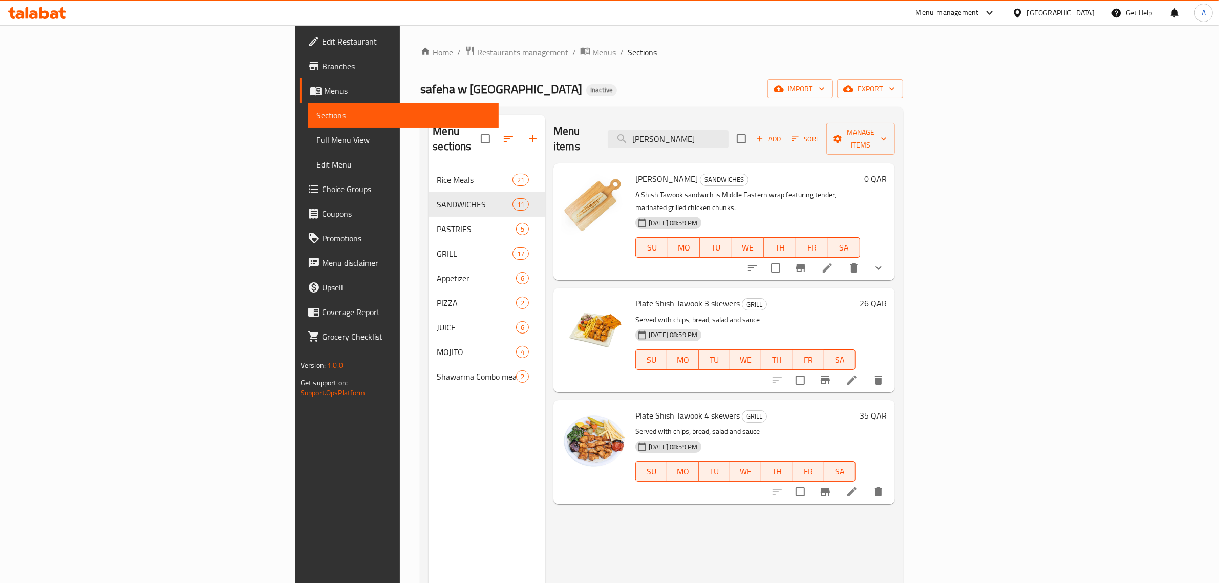
click at [777, 167] on div "Shish Tawook SANDWICHES A Shish Tawook sandwich is Middle Eastern wrap featurin…" at bounding box center [747, 221] width 233 height 109
click at [729, 132] on input "[PERSON_NAME]" at bounding box center [668, 139] width 121 height 18
paste input "Potato Sandwich"
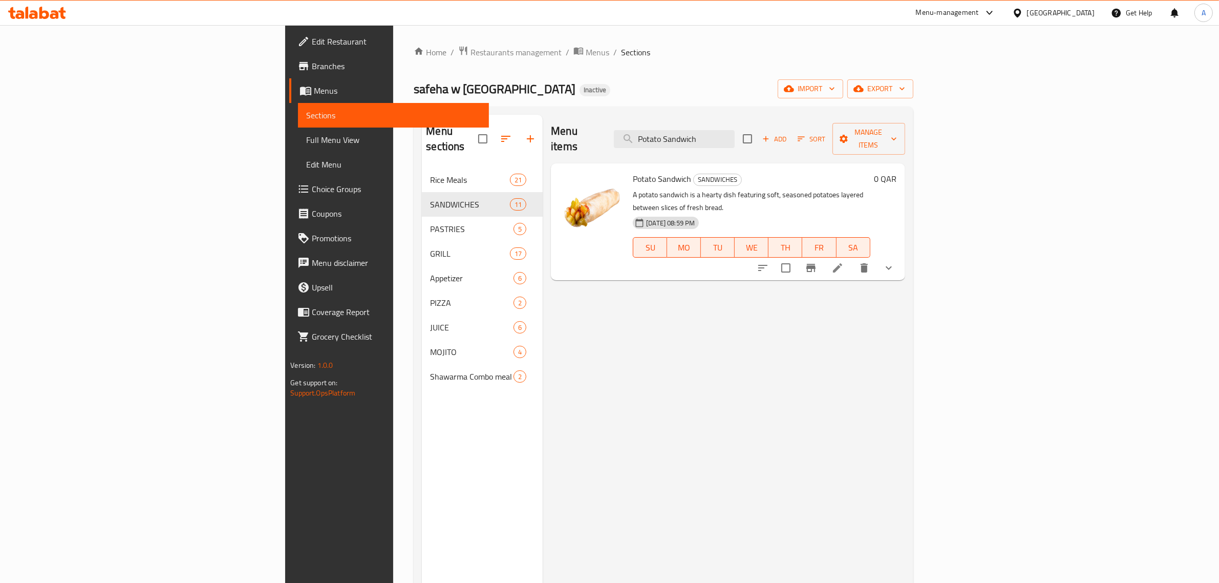
type input "Potato Sandwich"
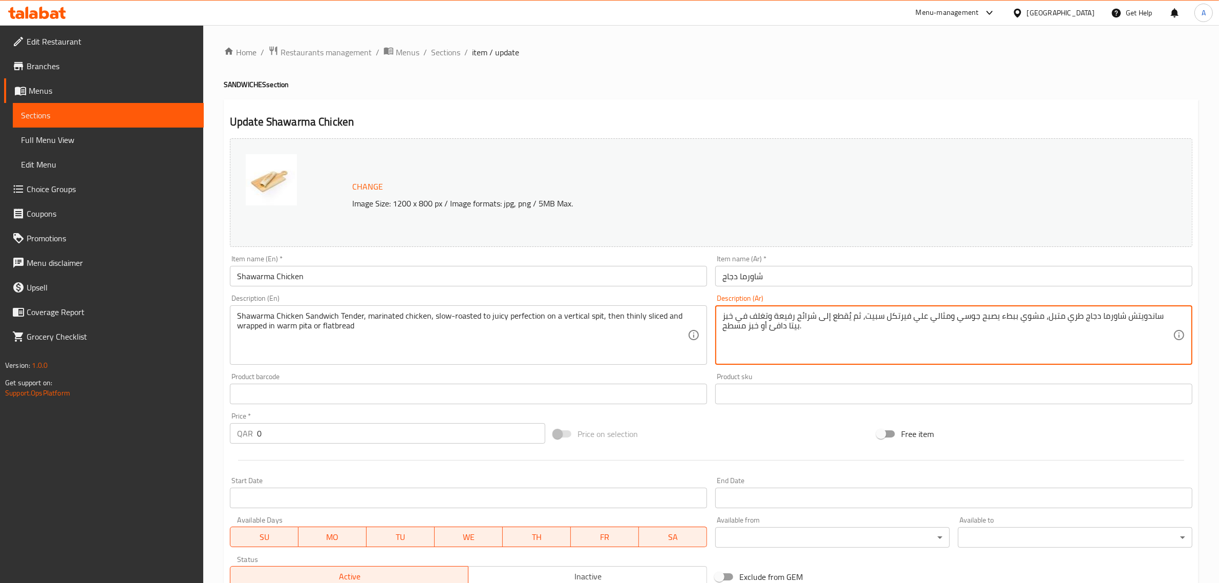
click at [1133, 311] on textarea "ساندويتش شاورما دجاج طري متبل، مشوي ببطء يصبح جوسي ومثالي علي فيرتكل سبيت، ثم ي…" at bounding box center [948, 335] width 451 height 49
click at [1094, 311] on textarea "ساندويتش شاورما دجاج طري متبل، مشوي ببطء يصبح جوسي ومثالي علي فيرتكل سبيت، ثم ي…" at bounding box center [948, 335] width 451 height 49
click at [1107, 317] on textarea "ساندويتش شاورما دجاج طري متبل، مشوي ببطء يصبح جوسي ومثالي علي فيرتكل سبيت، ثم ي…" at bounding box center [948, 335] width 451 height 49
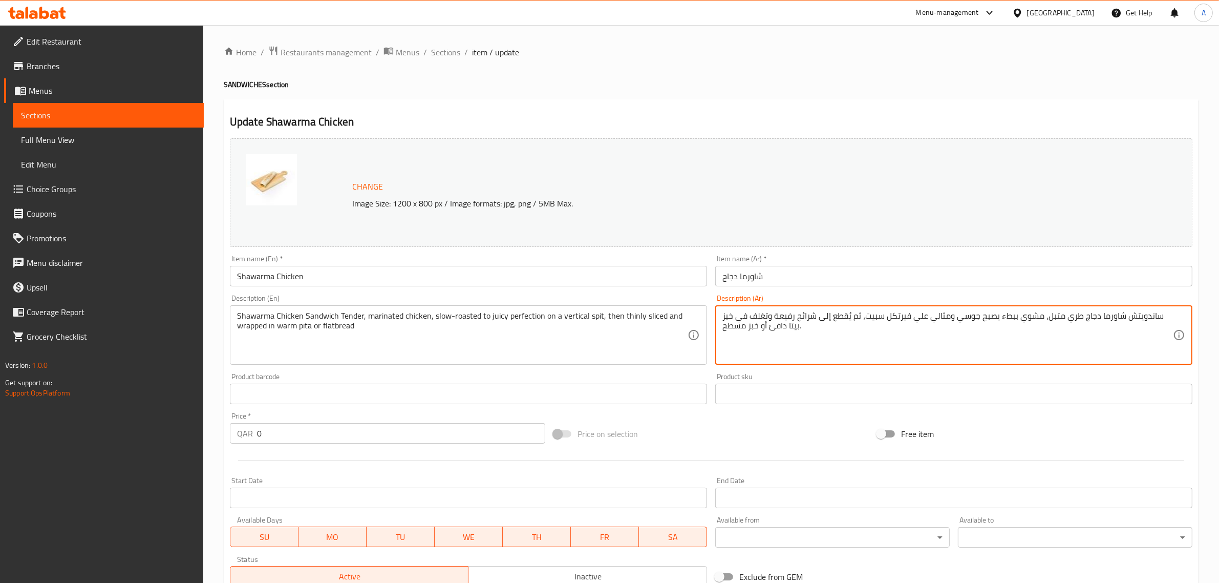
click at [1092, 318] on textarea "ساندويتش شاورما دجاج طري متبل، مشوي ببطء يصبح جوسي ومثالي علي فيرتكل سبيت، ثم ي…" at bounding box center [948, 335] width 451 height 49
paste textarea "جاج"
click at [1086, 314] on textarea "ساندويتش شاورما دجاج دجاج طري متبل، مشوي ببطء يصبح جوسي ومثالي علي فيرتكل سبيت،…" at bounding box center [948, 335] width 451 height 49
paste textarea ","
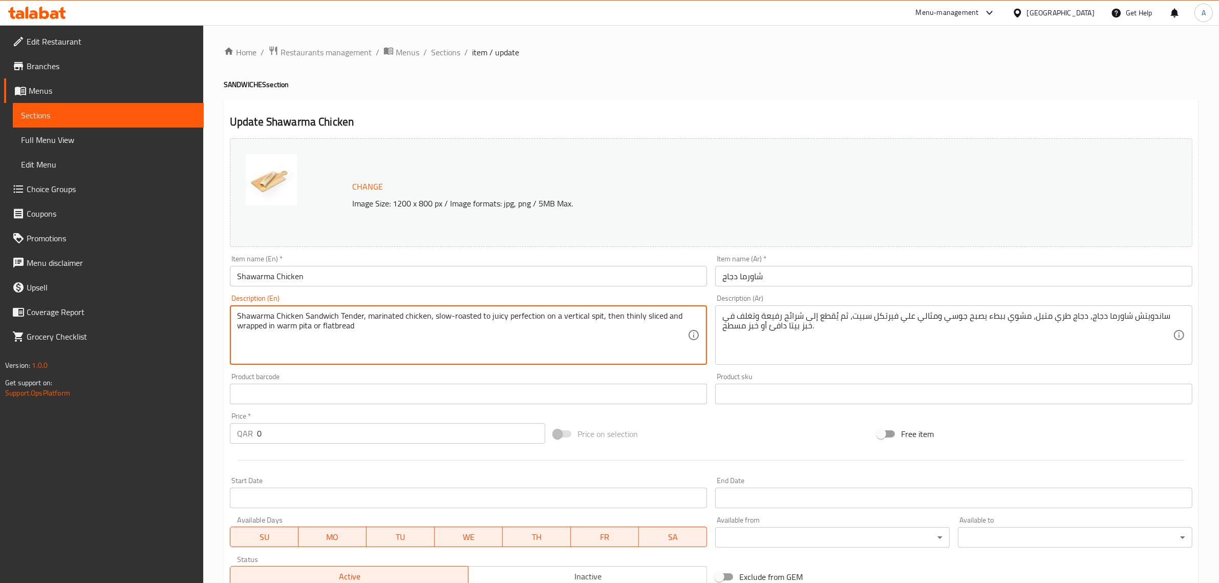
click at [616, 334] on textarea "Shawarma Chicken Sandwich Tender, marinated chicken, slow-roasted to juicy perf…" at bounding box center [462, 335] width 451 height 49
click at [871, 341] on textarea "ساندويتش شاورما دجاج, دجاج طري متبل، مشوي ببطء يصبح جوسي ومثالي علي فيرتكل سبيت…" at bounding box center [948, 335] width 451 height 49
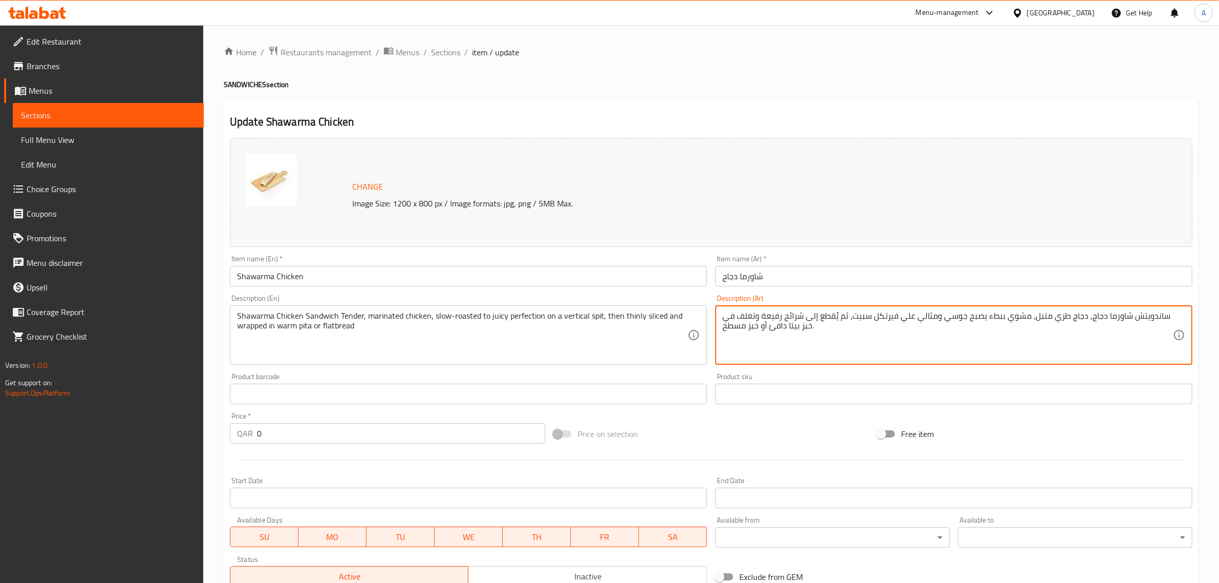
click at [871, 341] on textarea "ساندويتش شاورما دجاج, دجاج طري متبل، مشوي ببطء يصبح جوسي ومثالي علي فيرتكل سبيت…" at bounding box center [948, 335] width 451 height 49
paste textarea "لدجاج دجاج طري متبل، مشوي ببطء حتى يصبح طريًا ولذيذًا على سيخ عمودي، ثم يُقطع إ…"
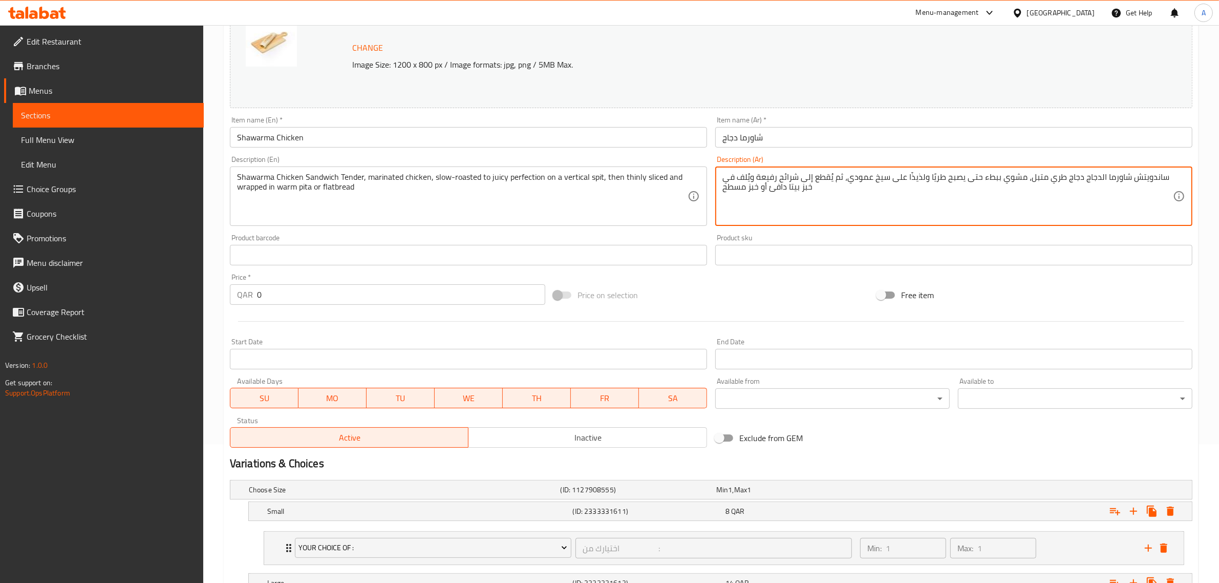
scroll to position [264, 0]
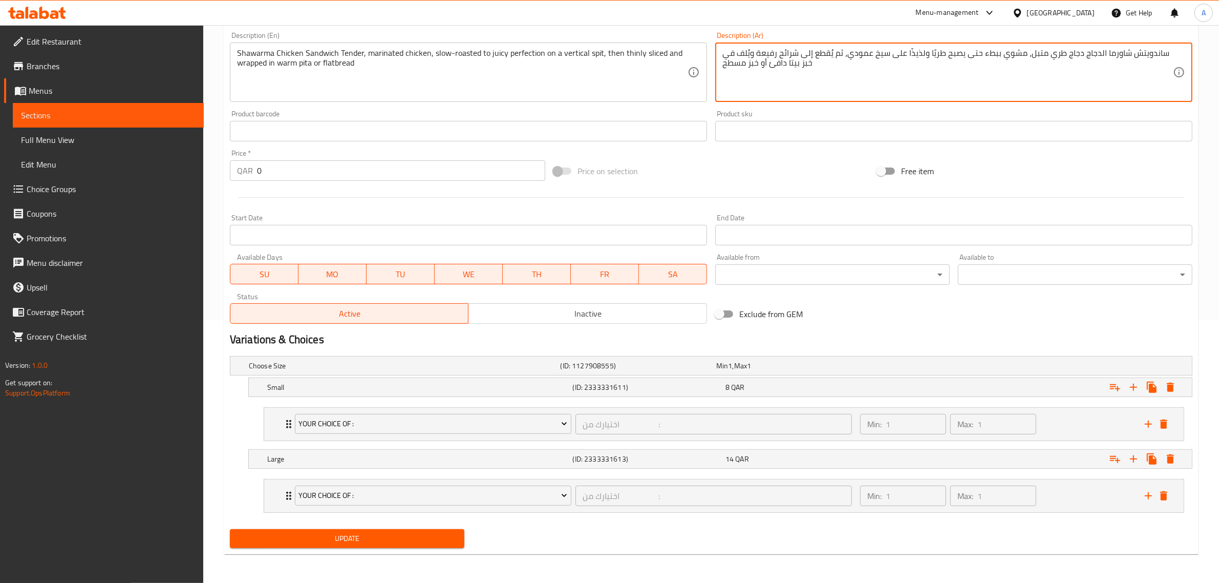
type textarea "ساندويتش شاورما الدجاج دجاج طري متبل، مشوي ببطء حتى يصبح طريًا ولذيذًا على سيخ …"
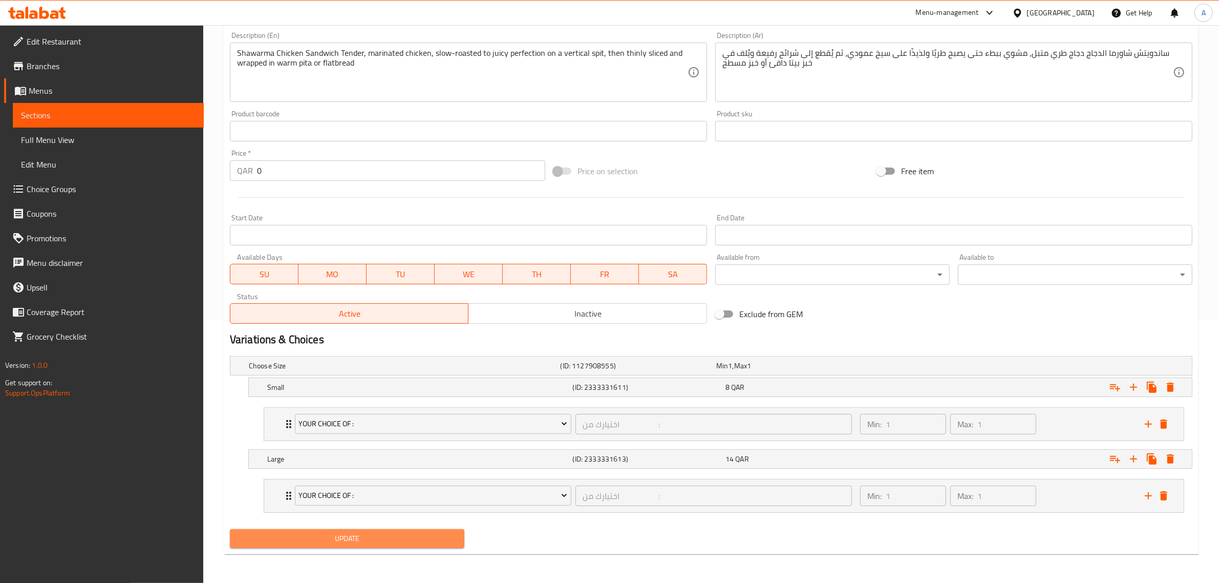
click at [438, 534] on span "Update" at bounding box center [347, 538] width 218 height 13
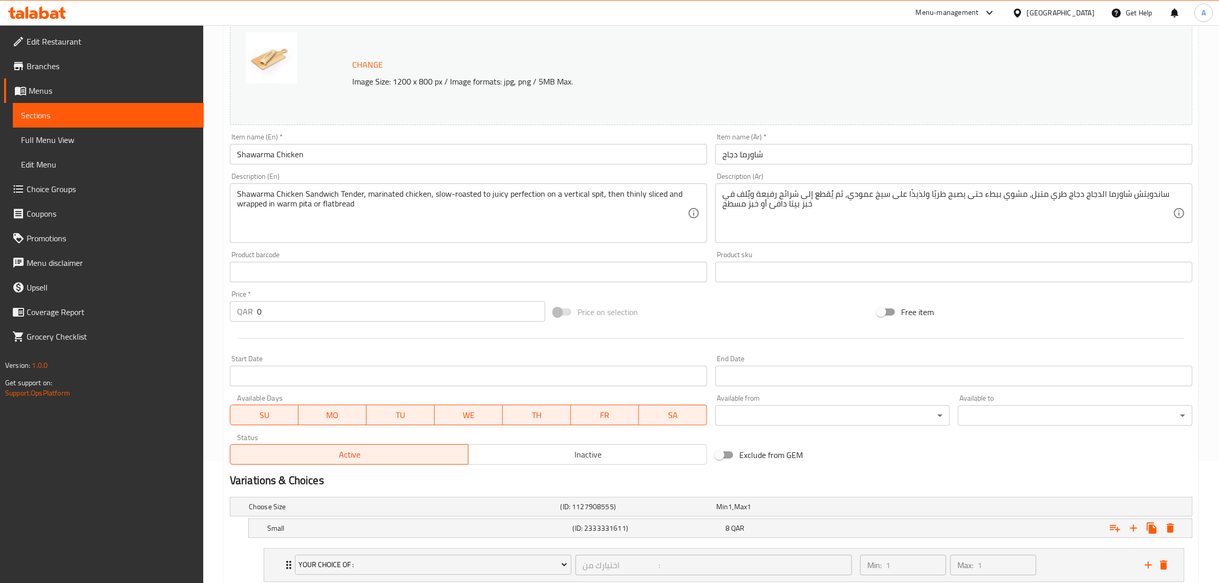
scroll to position [141, 0]
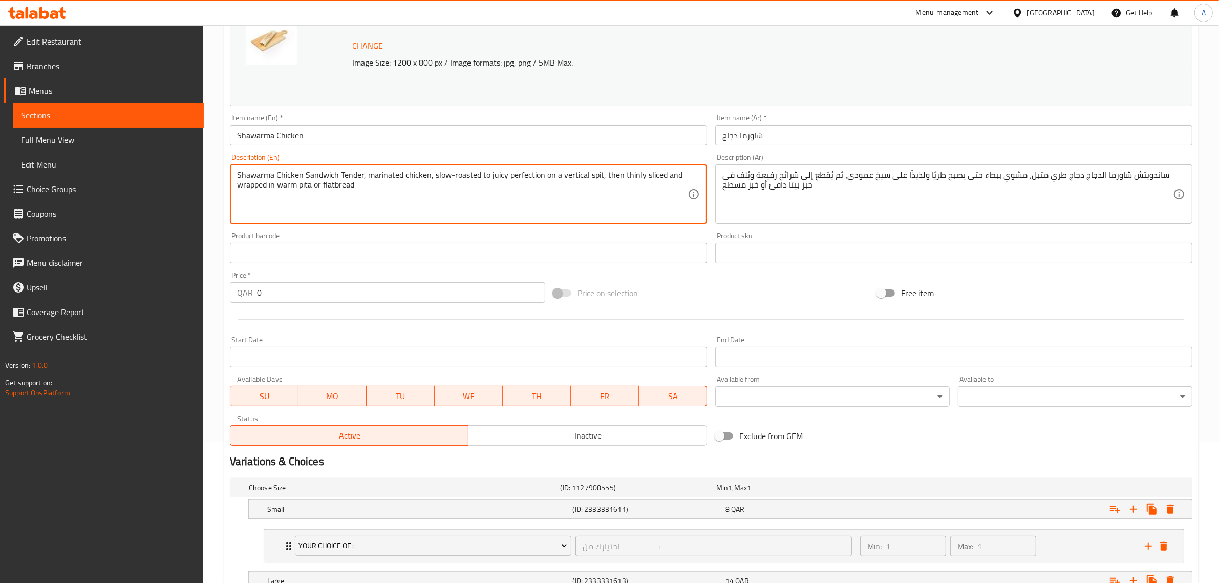
click at [326, 178] on textarea "Shawarma Chicken Sandwich Tender, marinated chicken, slow-roasted to juicy perf…" at bounding box center [462, 194] width 451 height 49
type textarea "Shawarma Chicken Tender, marinated chicken, slow-roasted to juicy perfection on…"
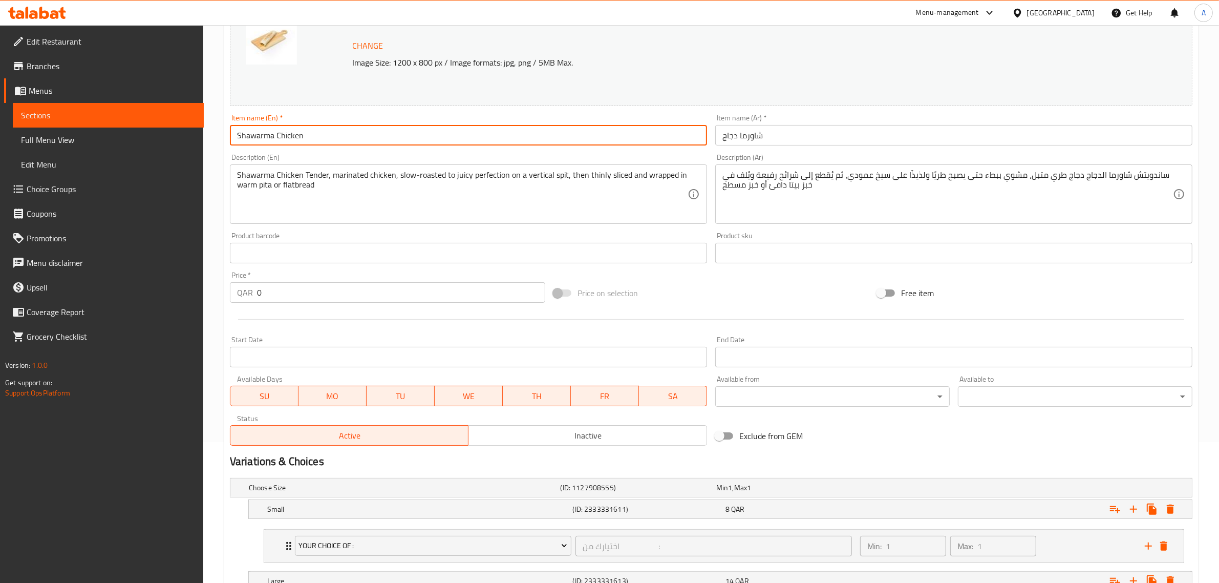
click at [336, 141] on input "Shawarma Chicken" at bounding box center [468, 135] width 477 height 20
paste input "Sandwich"
type input "Shawarma Chicken Sandwich"
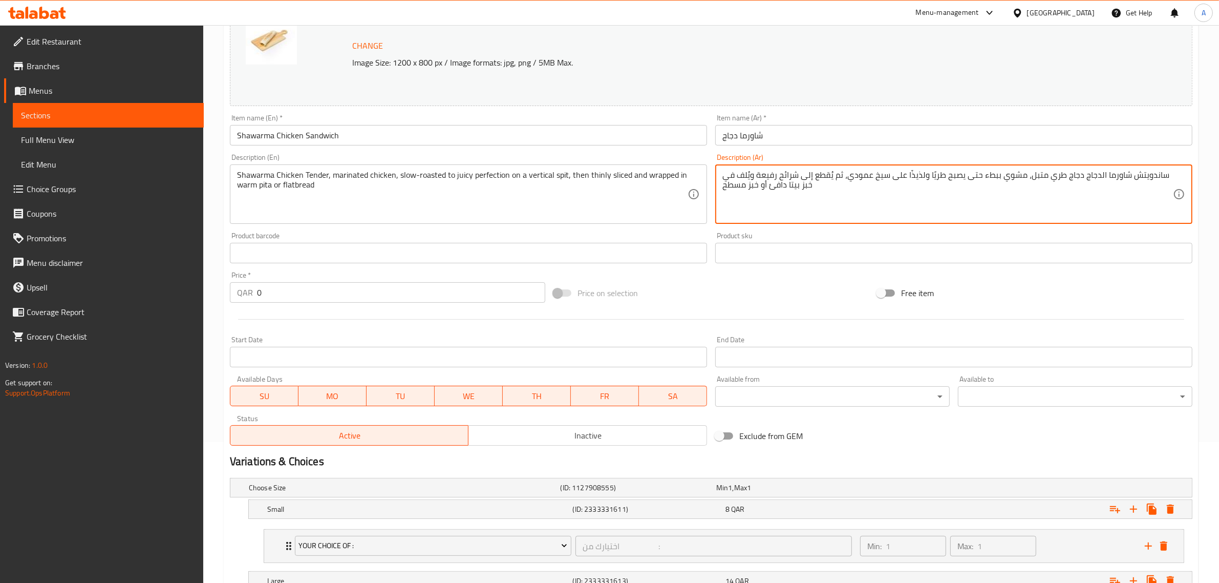
click at [1149, 178] on textarea "ساندويتش شاورما الدجاج دجاج طري متبل، مشوي ببطء حتى يصبح طريًا ولذيذًا على سيخ …" at bounding box center [948, 194] width 451 height 49
type textarea "شاورما الدجاج دجاج طري متبل، مشوي ببطء حتى يصبح طريًا ولذيذًا على سيخ عمودي، ثم…"
click at [720, 141] on input "شاورما دجاج" at bounding box center [953, 135] width 477 height 20
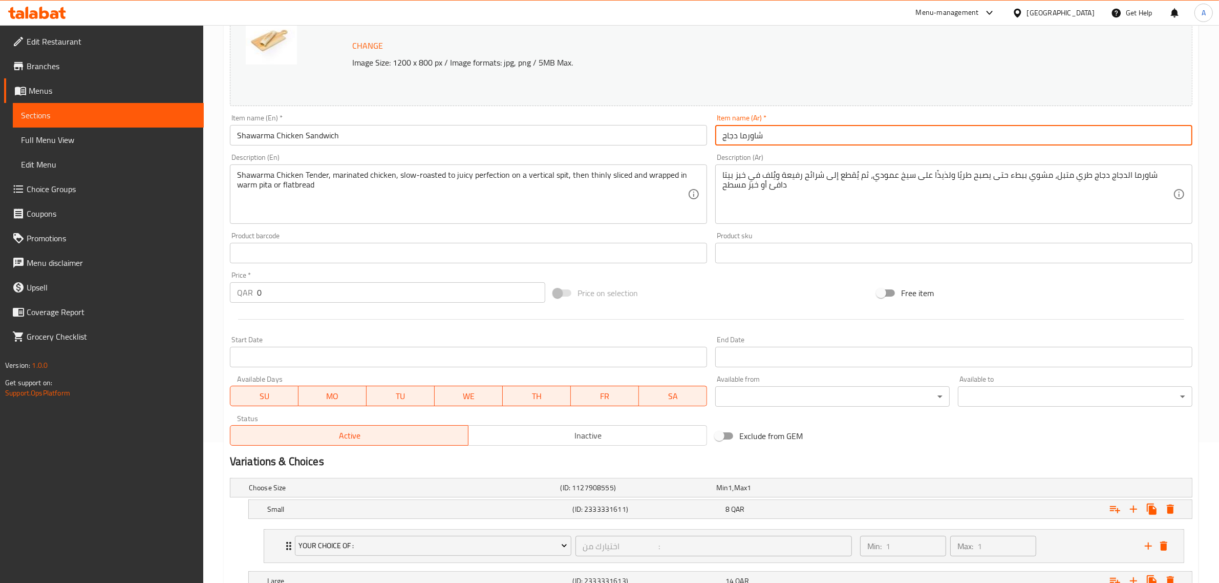
paste input "ساندويتش"
type input "ساندويتش شاورما دجاج"
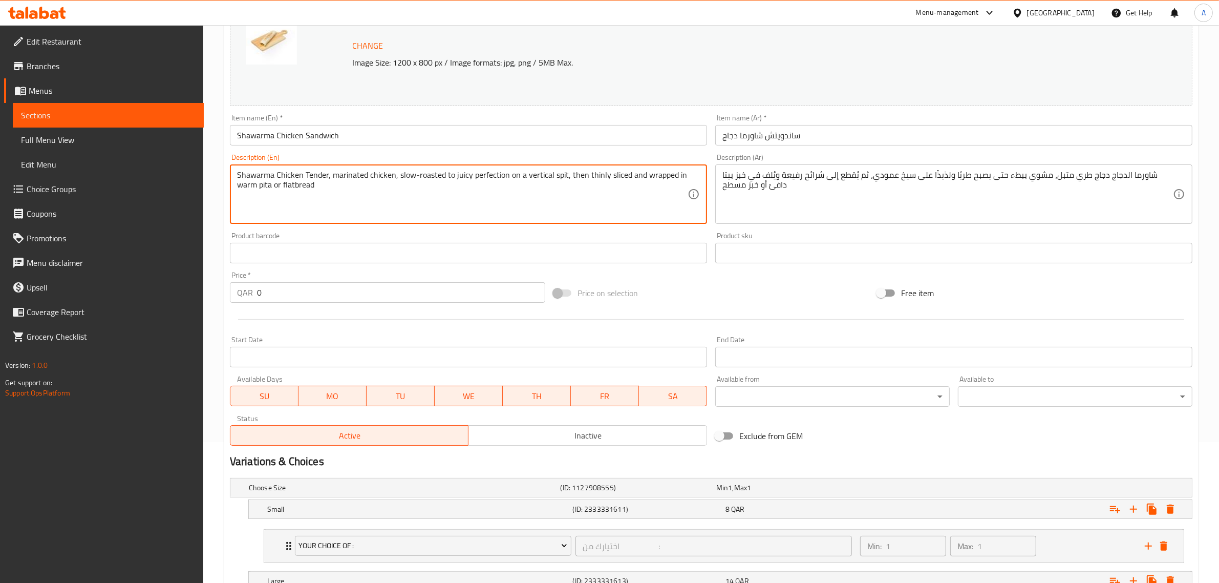
drag, startPoint x: 304, startPoint y: 173, endPoint x: 179, endPoint y: 165, distance: 124.6
type textarea "Tender, marinated chicken, slow-roasted to juicy perfection on a vertical spit,…"
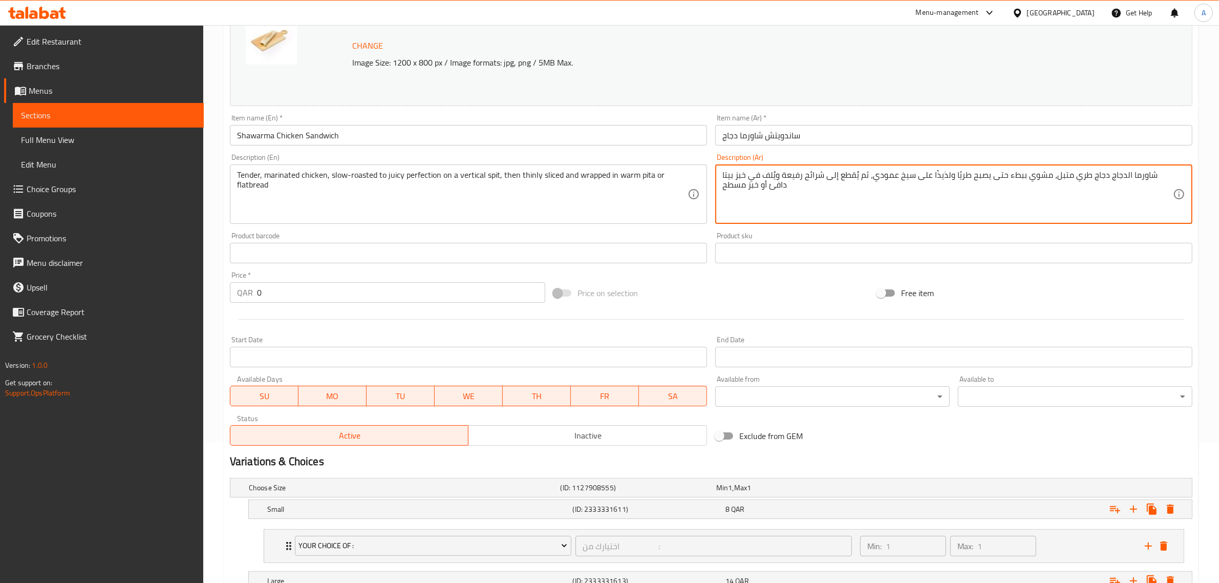
drag, startPoint x: 1124, startPoint y: 175, endPoint x: 1168, endPoint y: 169, distance: 44.4
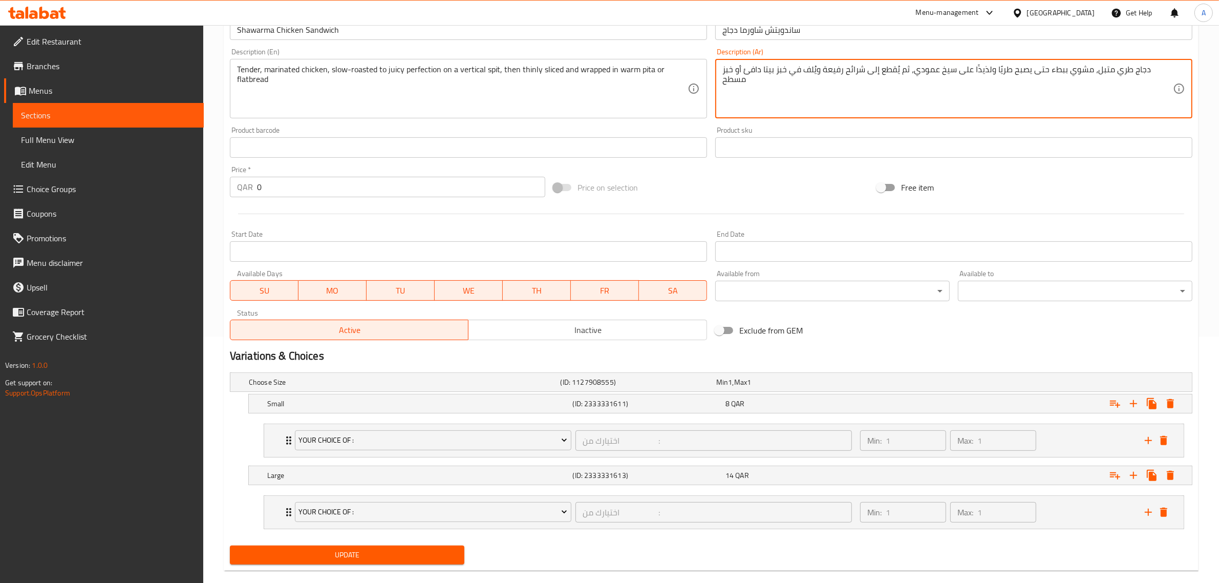
scroll to position [264, 0]
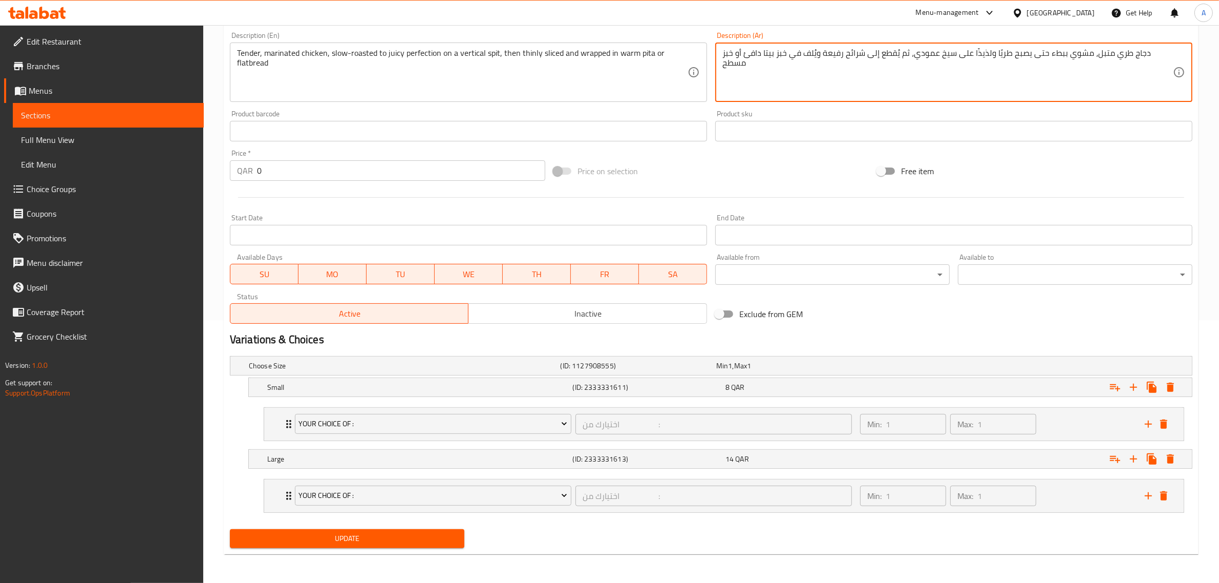
type textarea "دجاج طري متبل، مشوي ببطء حتى يصبح طريًا ولذيذًا على سيخ عمودي، ثم يُقطع إلى شرا…"
click at [349, 543] on span "Update" at bounding box center [347, 538] width 218 height 13
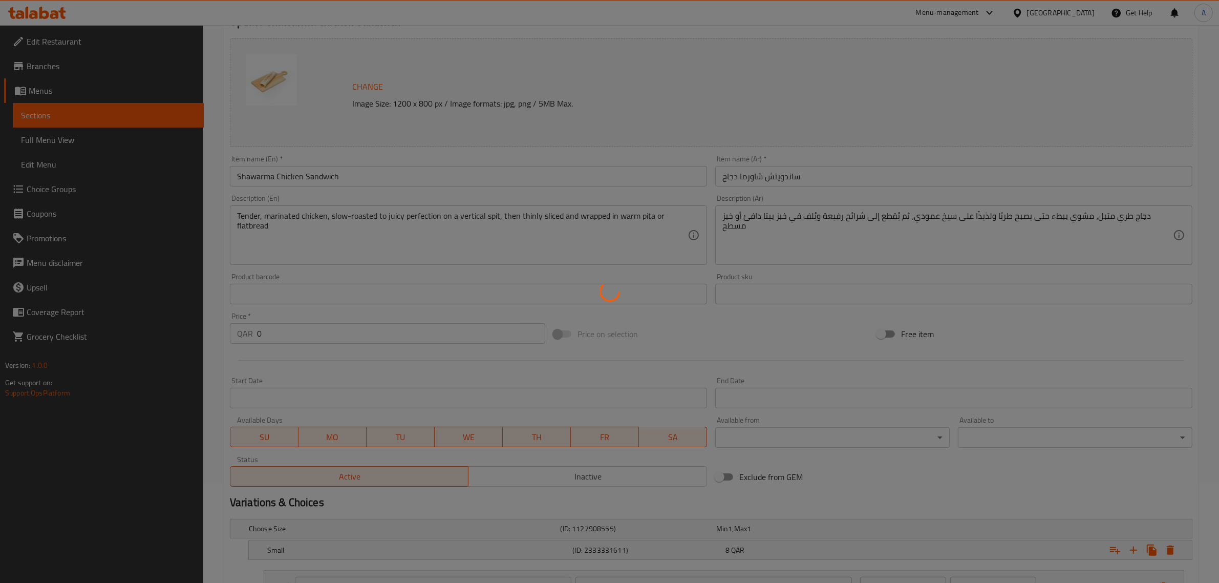
scroll to position [0, 0]
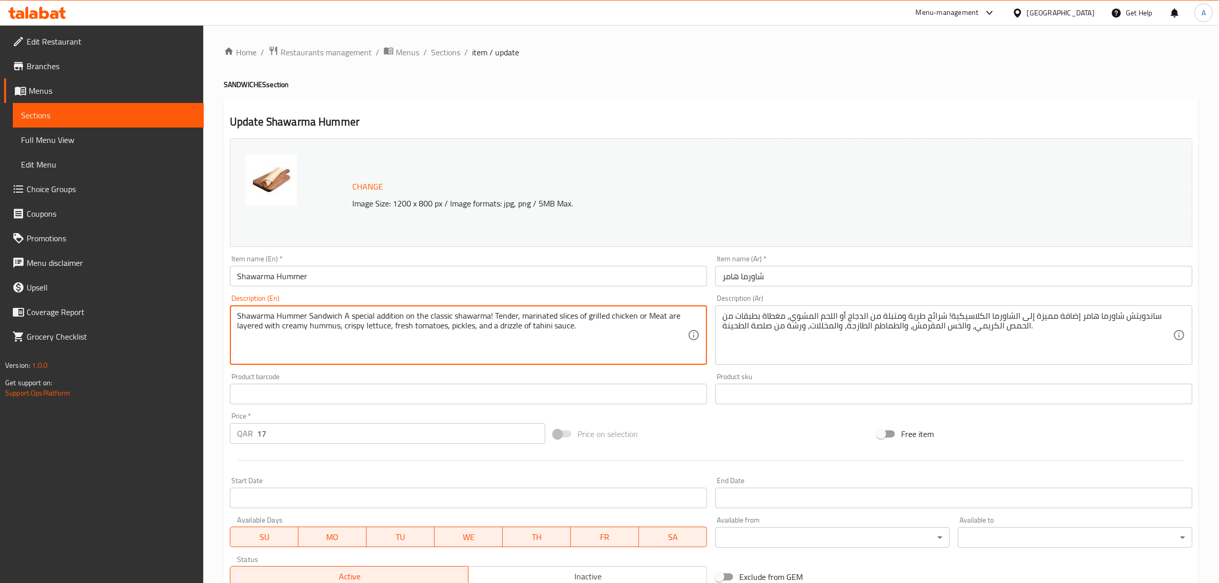
click at [557, 320] on textarea "Shawarma Hummer Sandwich A special addition on the classic shawarma! Tender, ma…" at bounding box center [462, 335] width 451 height 49
paste textarea
click at [470, 326] on textarea "Shawarma Hummer Sandwich" at bounding box center [462, 335] width 451 height 49
click at [459, 315] on textarea "Shawarma Hummer Sandwich" at bounding box center [462, 335] width 451 height 49
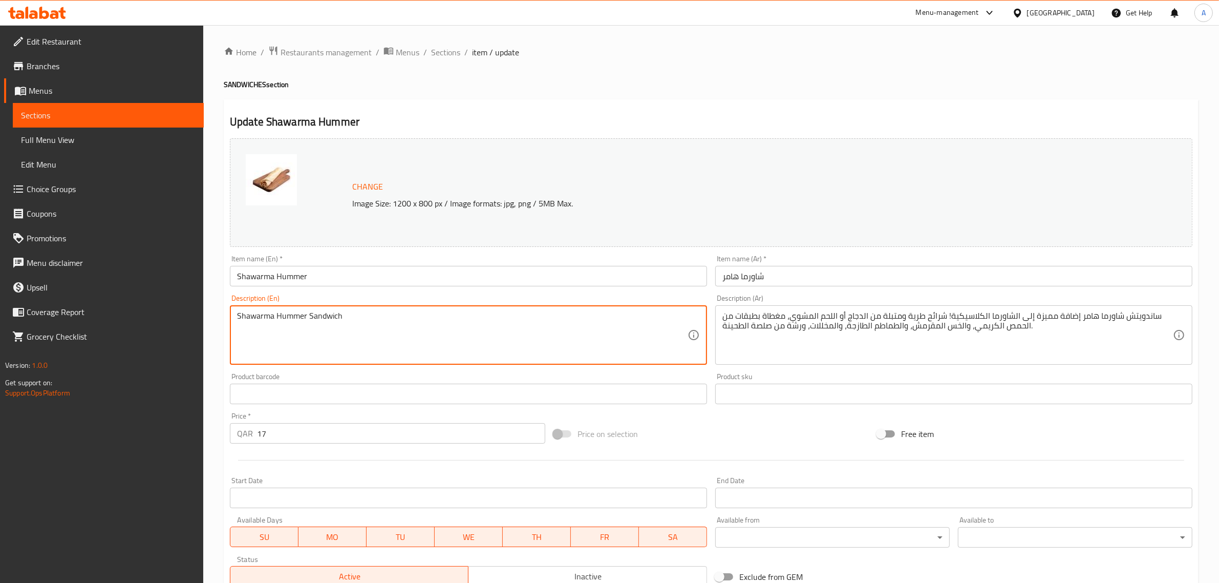
paste textarea "A bold twist on the classic shawarma! Tender, marinated slices of grilled chick…"
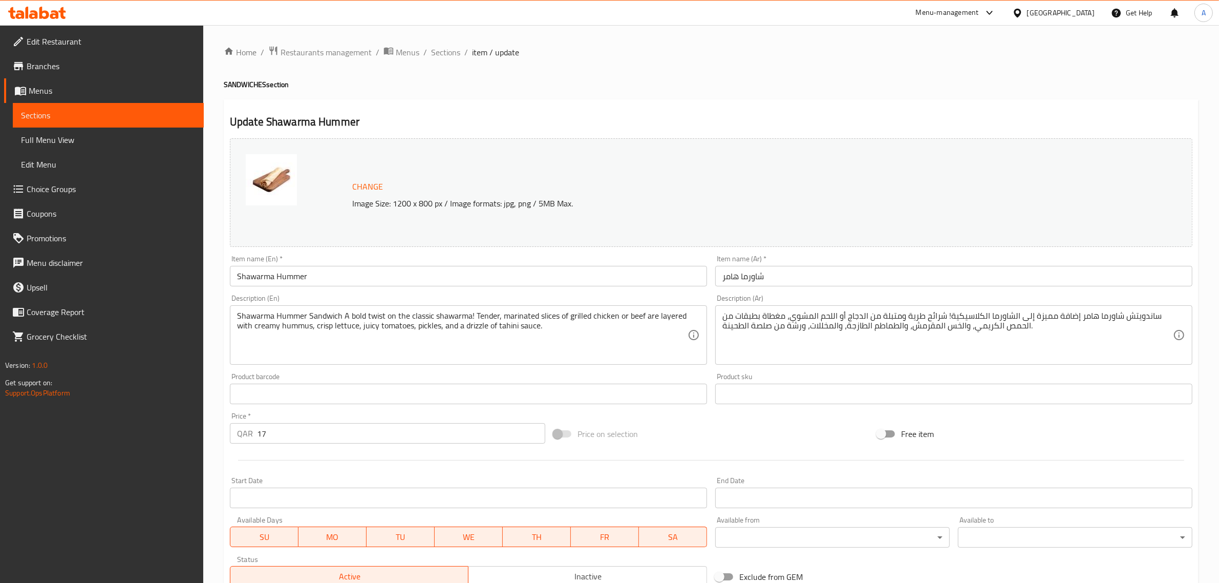
drag, startPoint x: 343, startPoint y: 309, endPoint x: 334, endPoint y: 309, distance: 8.7
click at [334, 309] on div "Shawarma Hummer Sandwich A bold twist on the classic shawarma! Tender, marinate…" at bounding box center [468, 334] width 477 height 59
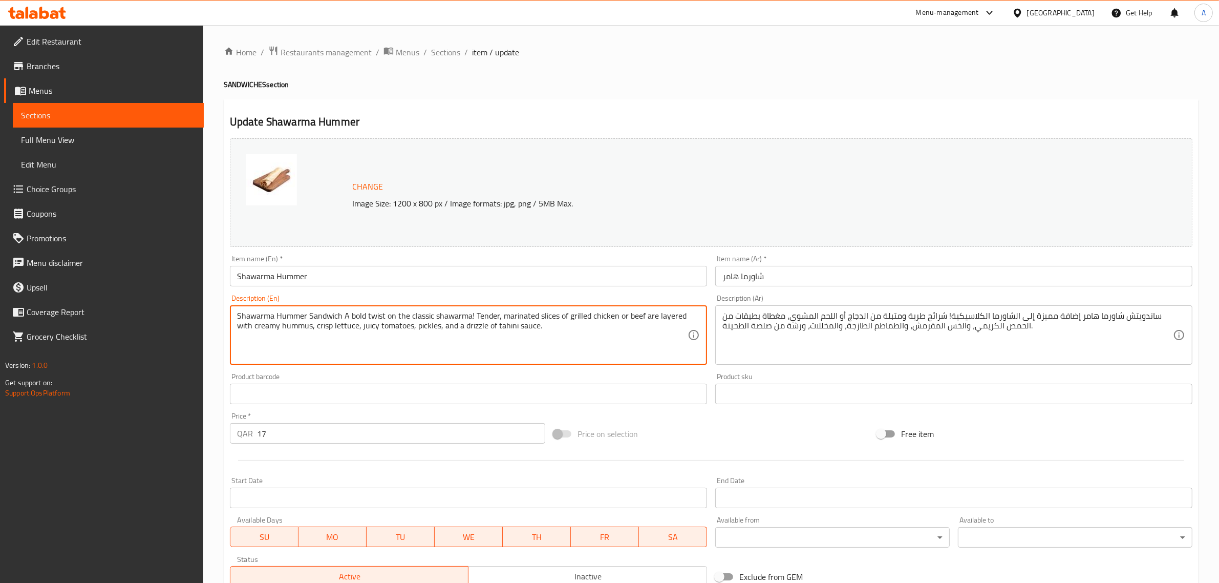
click at [328, 313] on textarea "Shawarma Hummer Sandwich A bold twist on the classic shawarma! Tender, marinate…" at bounding box center [462, 335] width 451 height 49
click at [328, 314] on textarea "Shawarma Hummer Sandwich A bold twist on the classic shawarma! Tender, marinate…" at bounding box center [462, 335] width 451 height 49
type textarea "Shawarma Hummer A bold twist on the classic shawarma! Tender, marinated slices …"
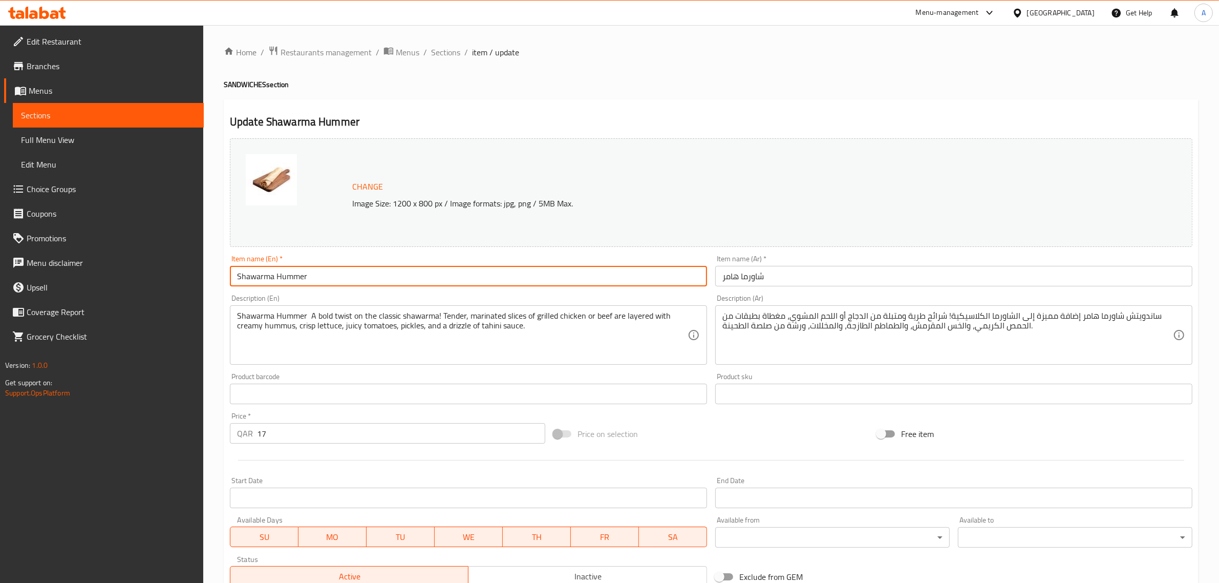
click at [351, 275] on input "Shawarma Hummer" at bounding box center [468, 276] width 477 height 20
paste input "Sandwich"
type input "Shawarma Hummer Sandwich"
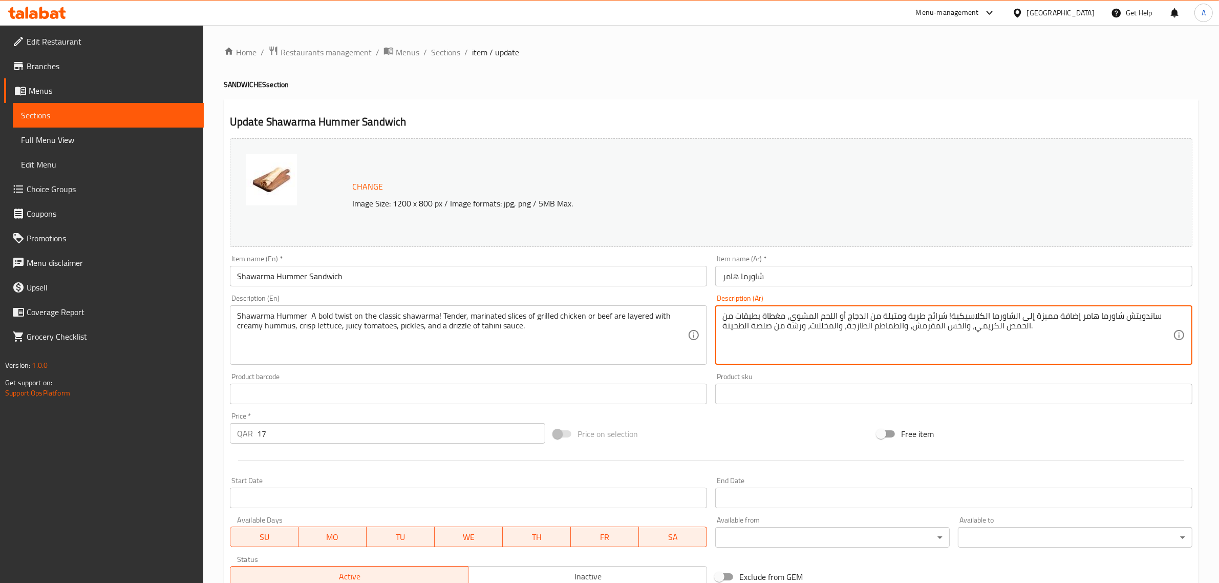
click at [1150, 319] on textarea "ساندويتش شاورما هامر إضافة مميزة إلى الشاورما الكلاسيكية! شرائح طرية ومتبلة من …" at bounding box center [948, 335] width 451 height 49
type textarea "شاورما هامر إضافة مميزة إلى الشاورما الكلاسيكية! شرائح طرية ومتبلة من الدجاج أو…"
click at [724, 275] on input "شاورما هامر" at bounding box center [953, 276] width 477 height 20
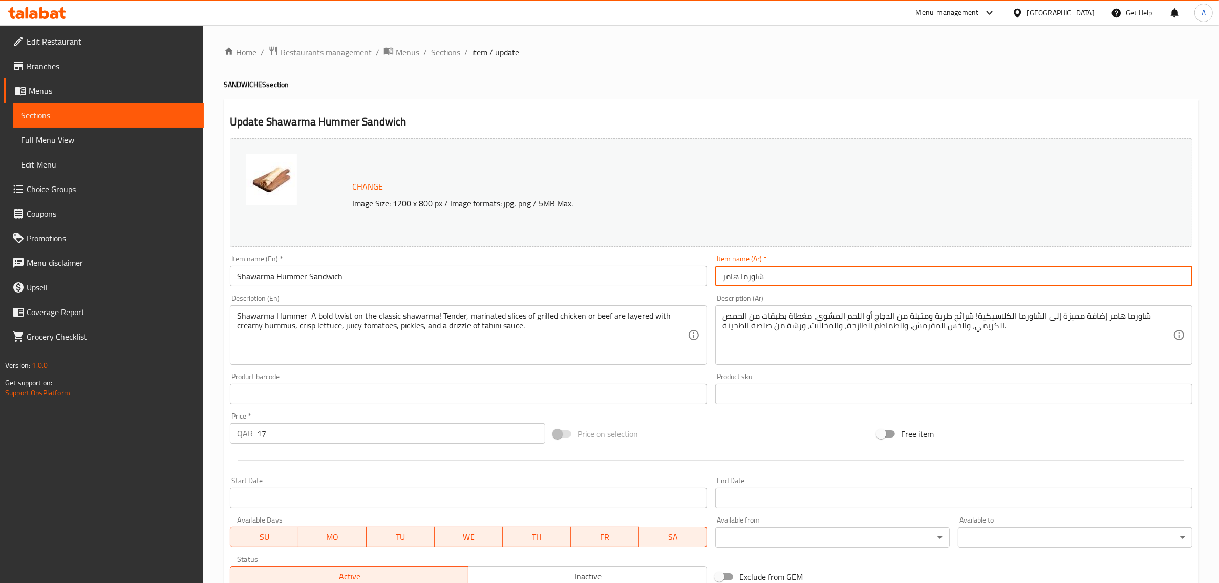
paste input "ساندويتش"
type input "ساندويتش شاورما هامر"
click at [512, 328] on textarea "Shawarma Hummer A bold twist on the classic shawarma! Tender, marinated slices …" at bounding box center [462, 335] width 451 height 49
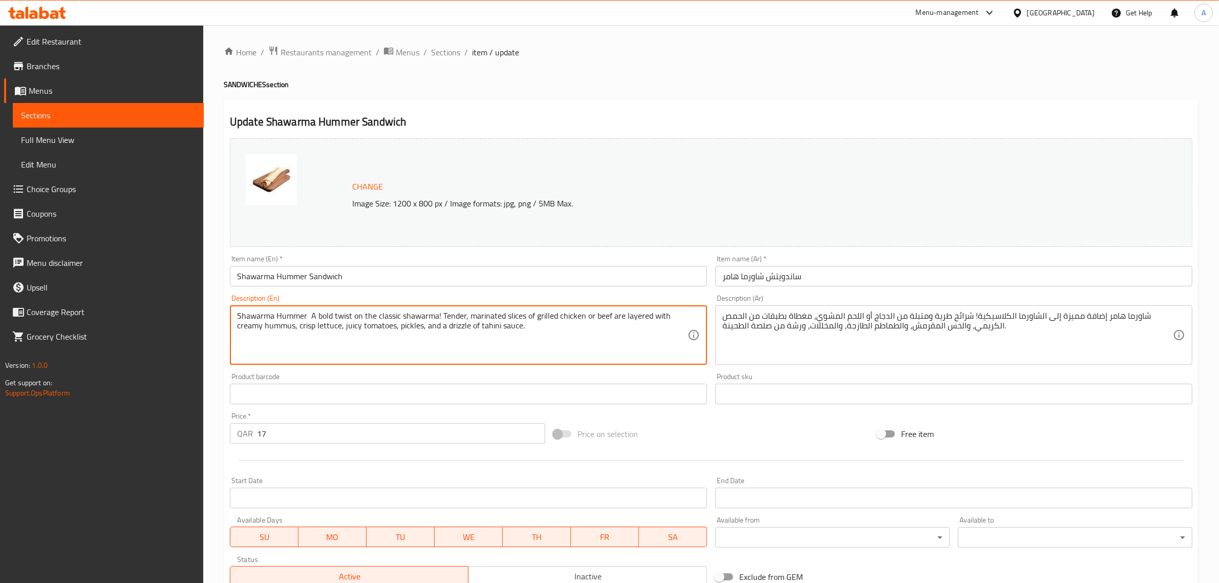
click at [512, 328] on textarea "Shawarma Hummer A bold twist on the classic shawarma! Tender, marinated slices …" at bounding box center [462, 335] width 451 height 49
click at [446, 334] on textarea "Shawarma Hummer A bold twist on the classic shawarma! Tender, marinated slices …" at bounding box center [462, 335] width 451 height 49
drag, startPoint x: 309, startPoint y: 317, endPoint x: 209, endPoint y: 299, distance: 101.6
click at [195, 303] on div "Edit Restaurant Branches Menus Sections Full Menu View Edit Menu Choice Groups …" at bounding box center [609, 390] width 1219 height 730
click at [359, 319] on textarea "A bold twist on the classic shawarma! Tender, marinated slices of grilled chick…" at bounding box center [462, 335] width 451 height 49
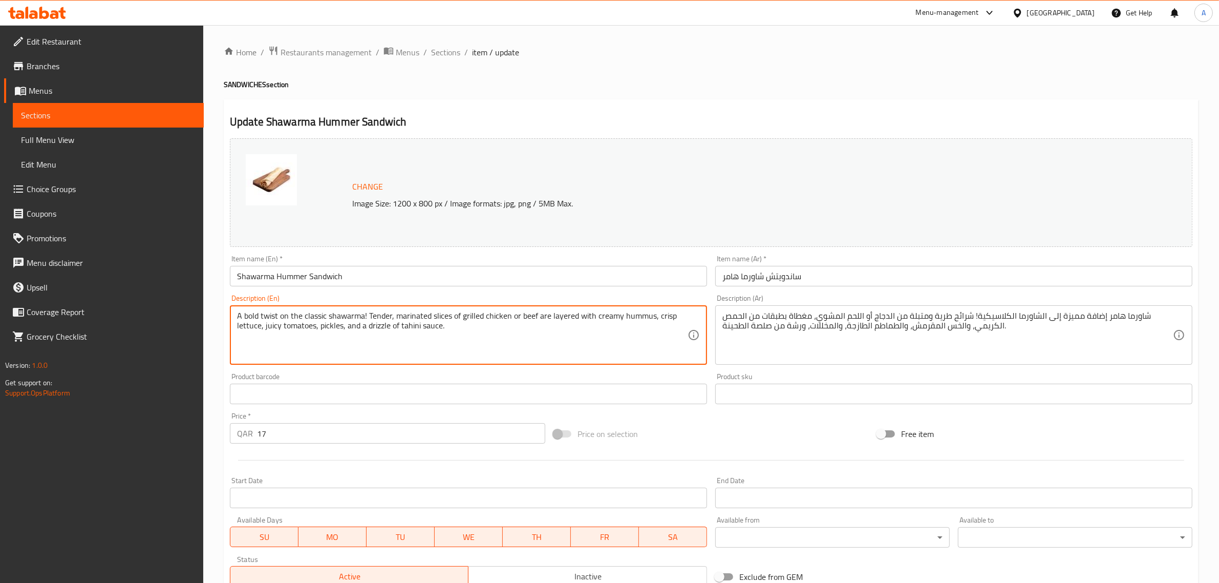
click at [359, 319] on textarea "A bold twist on the classic shawarma! Tender, marinated slices of grilled chick…" at bounding box center [462, 335] width 451 height 49
type textarea "A bold twist on the classic shawarma! Tender, marinated slices of grilled chick…"
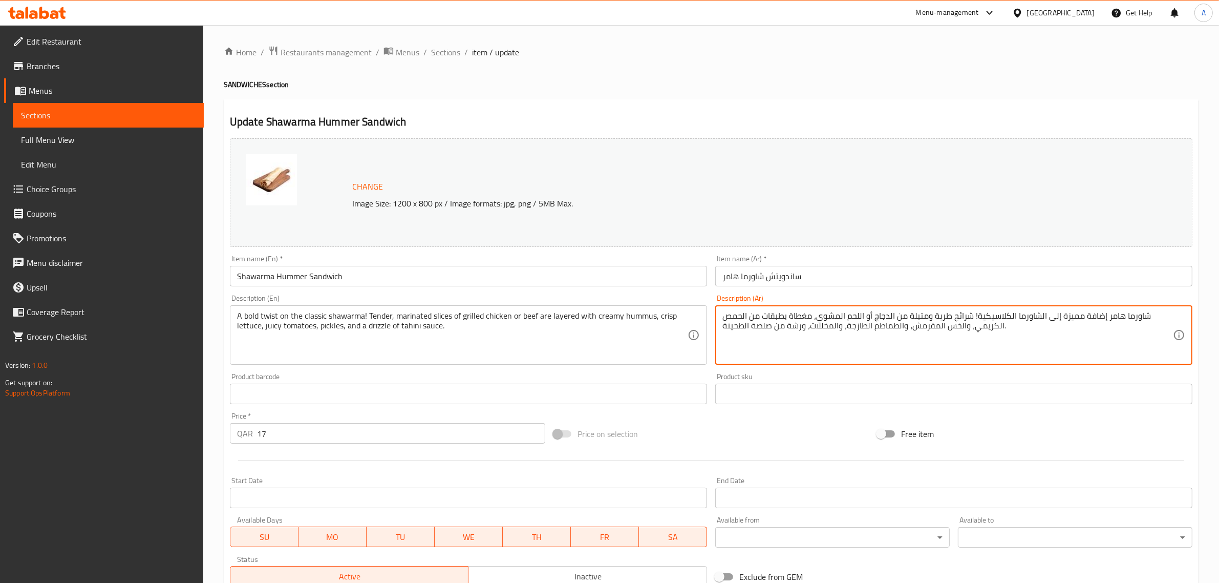
click at [977, 329] on textarea "شاورما هامر إضافة مميزة إلى الشاورما الكلاسيكية! شرائح طرية ومتبلة من الدجاج أو…" at bounding box center [948, 335] width 451 height 49
paste textarea "لمسة جريئة على الشاورما الكلاسيكية! شرائح طرية ومتبلة من الدجاج أو اللحم المشوي…"
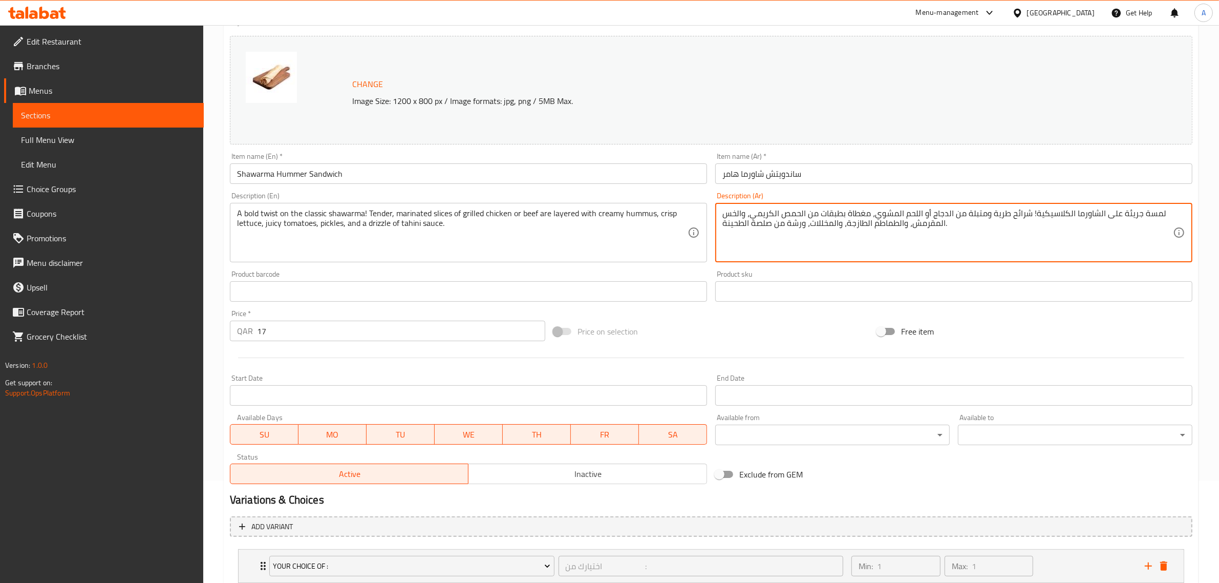
scroll to position [113, 0]
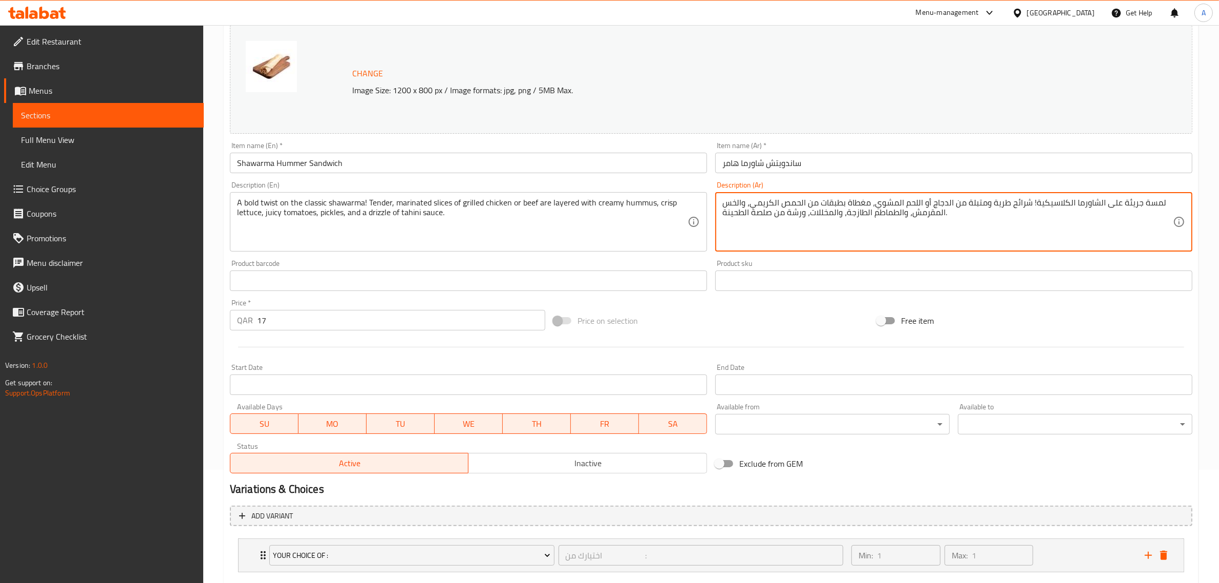
type textarea "لمسة جريئة على الشاورما الكلاسيكية! شرائح طرية ومتبلة من الدجاج أو اللحم المشوي…"
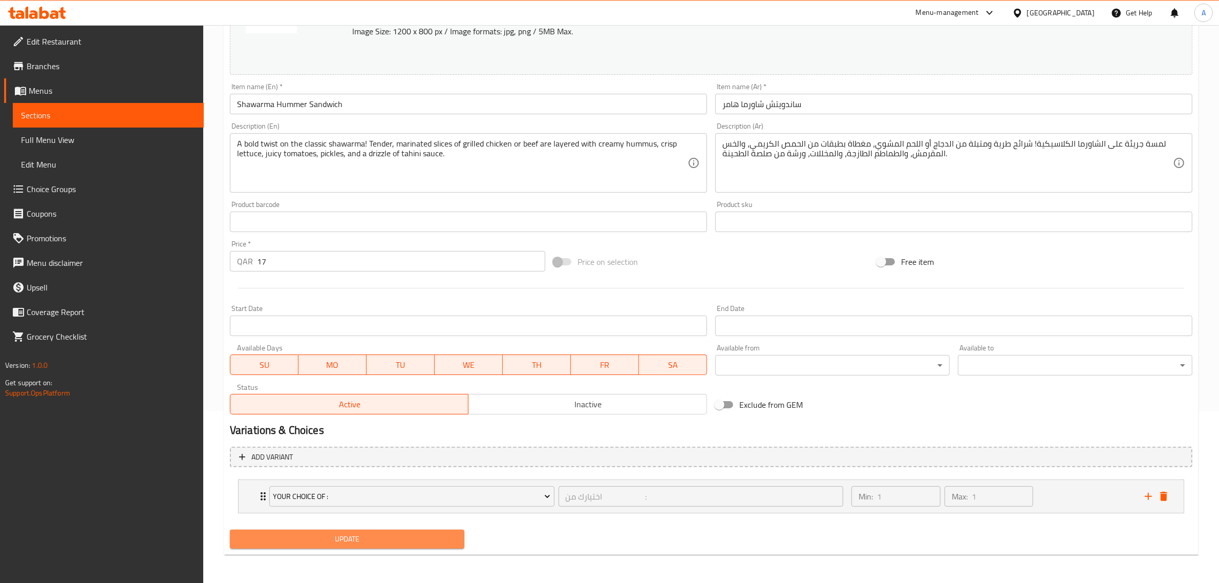
click at [383, 535] on span "Update" at bounding box center [347, 539] width 218 height 13
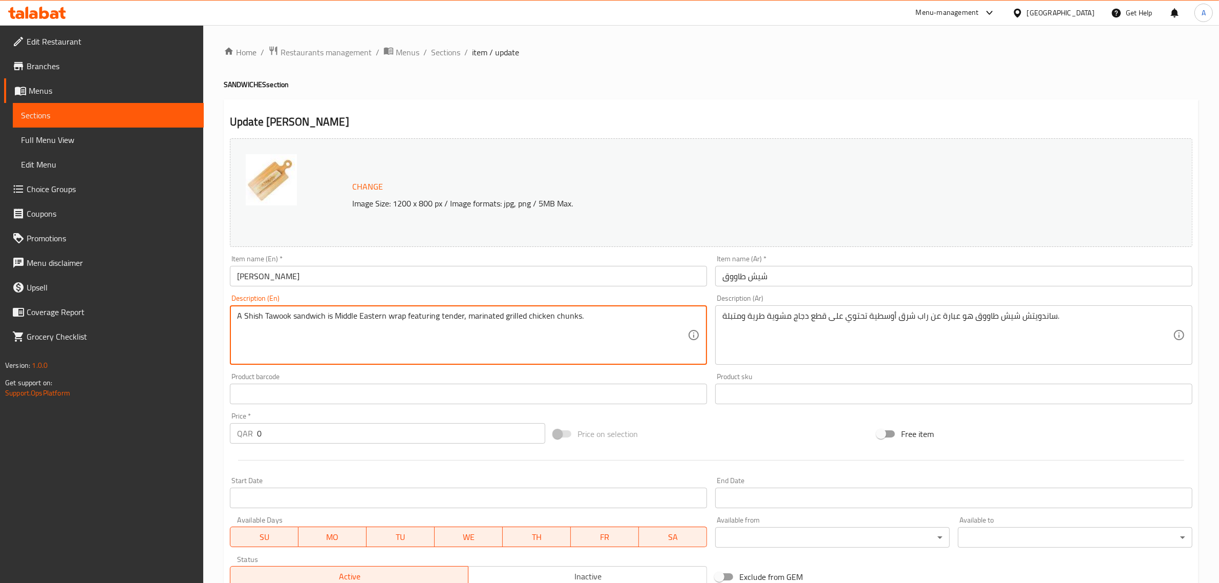
click at [304, 314] on textarea "A Shish Tawook sandwich is Middle Eastern wrap featuring tender, marinated gril…" at bounding box center [462, 335] width 451 height 49
type textarea "A Shish Tawook is Middle Eastern wrap featuring tender, marinated grilled chick…"
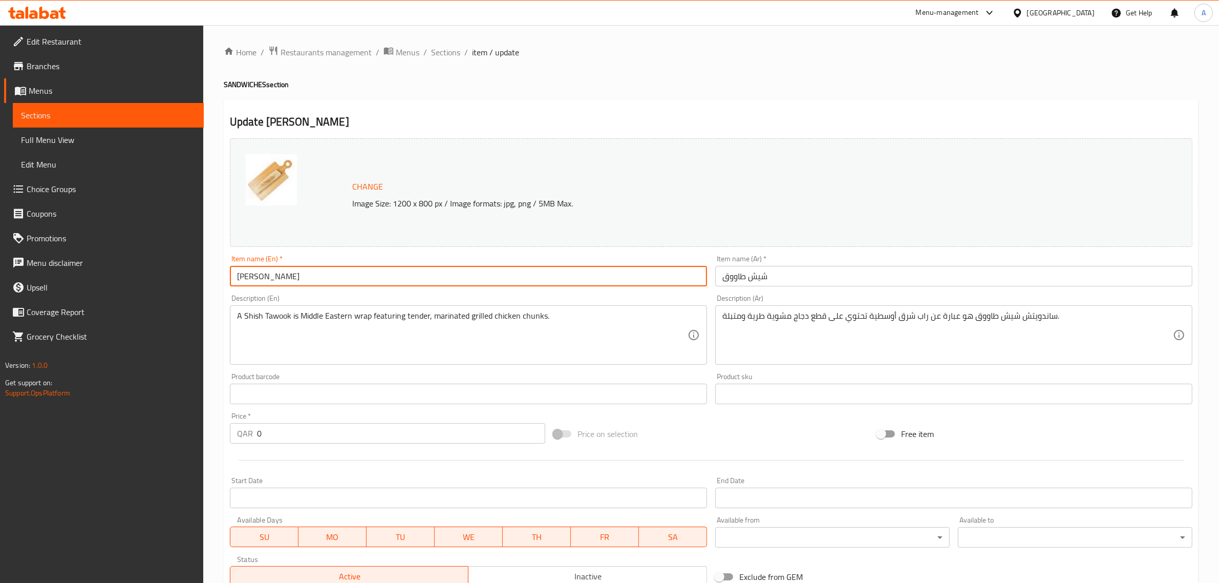
click at [337, 284] on input "[PERSON_NAME]" at bounding box center [468, 276] width 477 height 20
paste input "sandwich"
type input "[PERSON_NAME]"
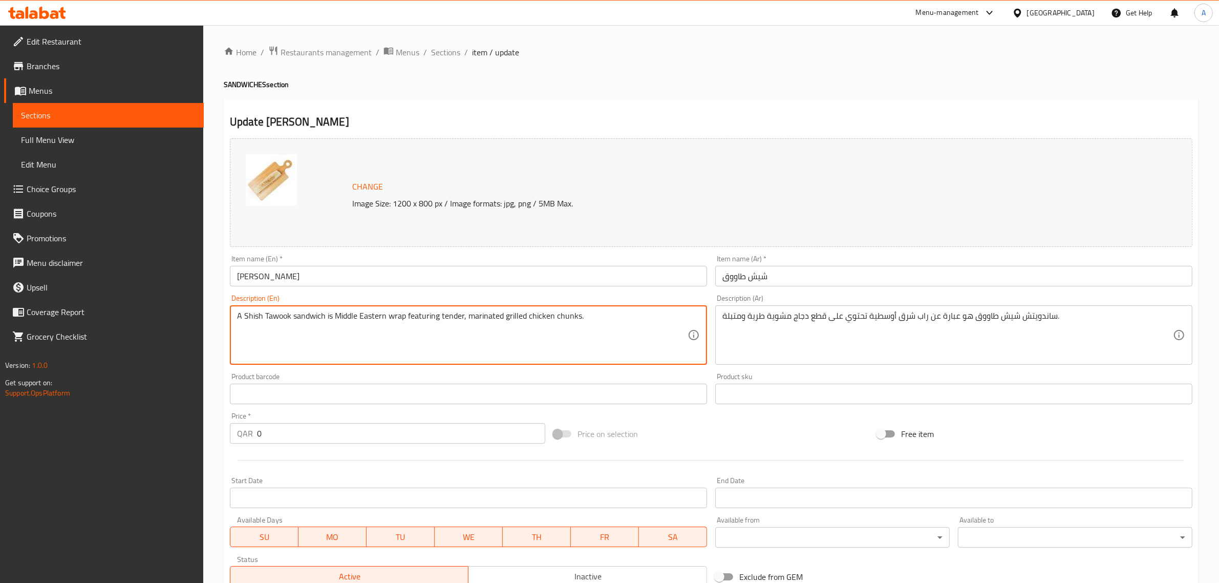
click at [312, 318] on textarea "A Shish Tawook sandwich is Middle Eastern wrap featuring tender, marinated gril…" at bounding box center [462, 335] width 451 height 49
type textarea "A Shish Tawook sandwich is Middle Eastern wrap featuring tender, marinated gril…"
click at [310, 270] on input "[PERSON_NAME]" at bounding box center [468, 276] width 477 height 20
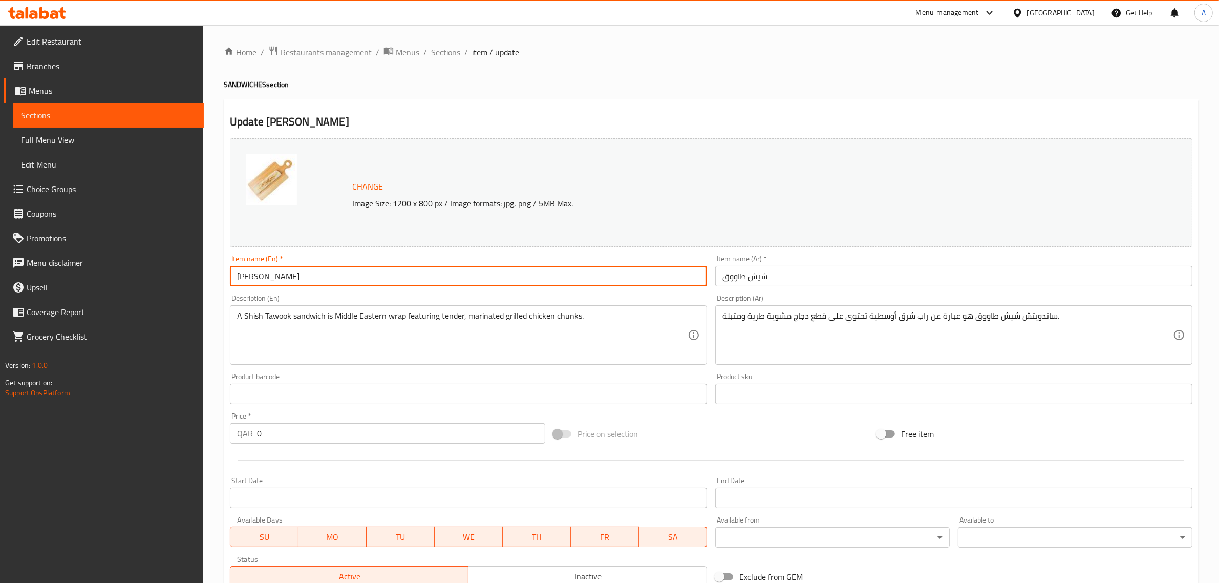
paste input "sandwich"
type input "Shish Tawook sandwich"
click at [1030, 319] on textarea "ساندويتش شيش طاووق هو عبارة عن راب شرق أوسطية تحتوي على قطع دجاج مشوية طرية ومت…" at bounding box center [948, 335] width 451 height 49
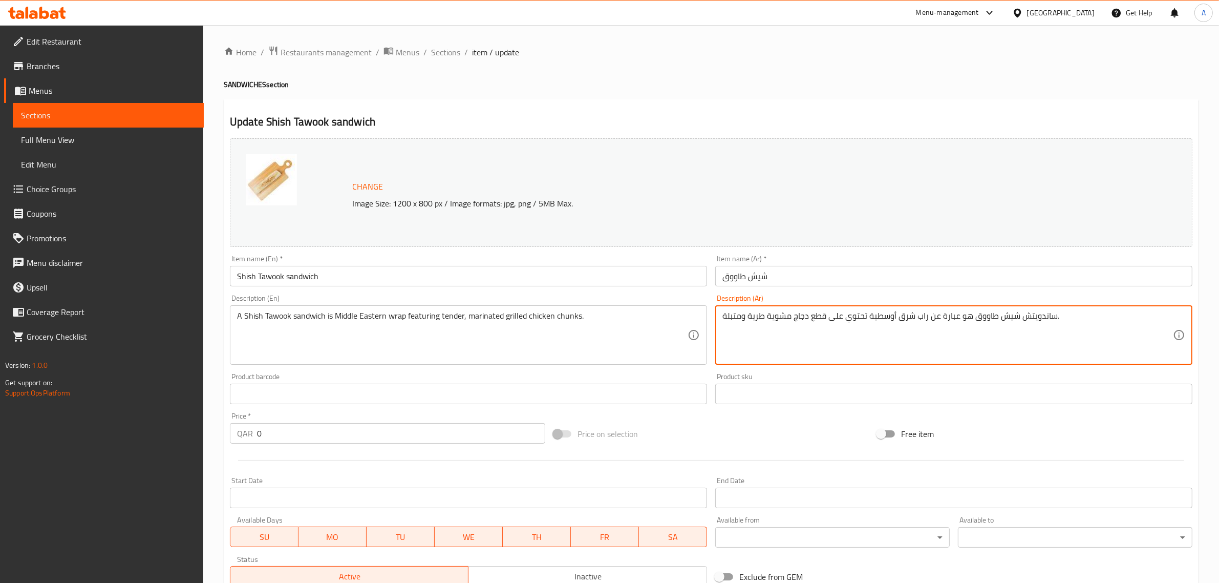
click at [724, 265] on div "Item name (Ar)   * شيش طاووق Item name (Ar) *" at bounding box center [953, 270] width 477 height 31
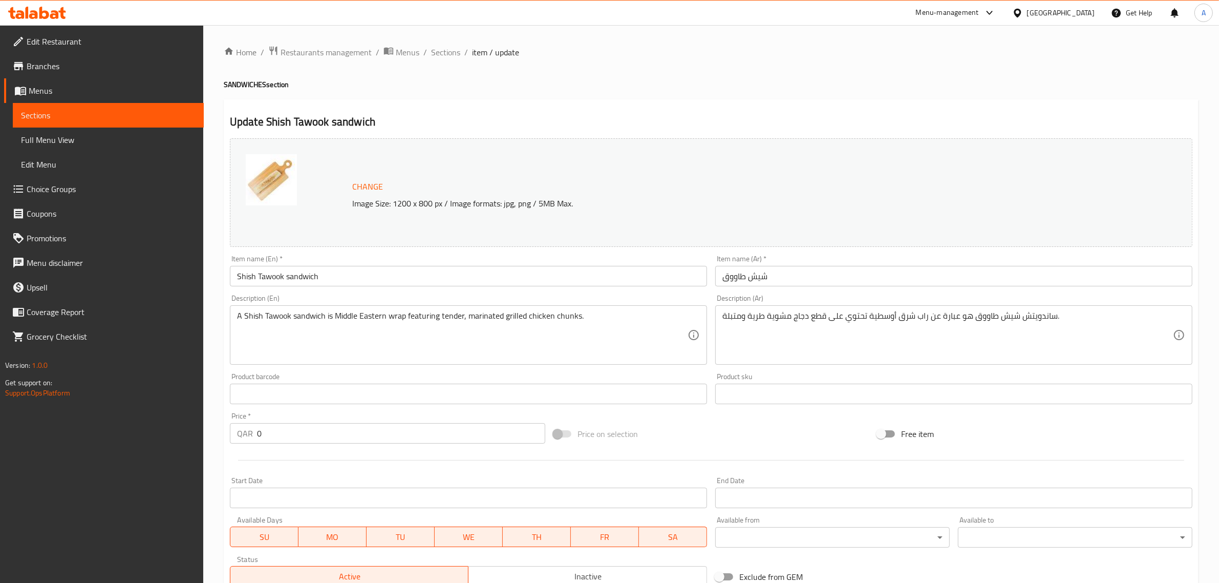
click at [723, 279] on input "شيش طاووق" at bounding box center [953, 276] width 477 height 20
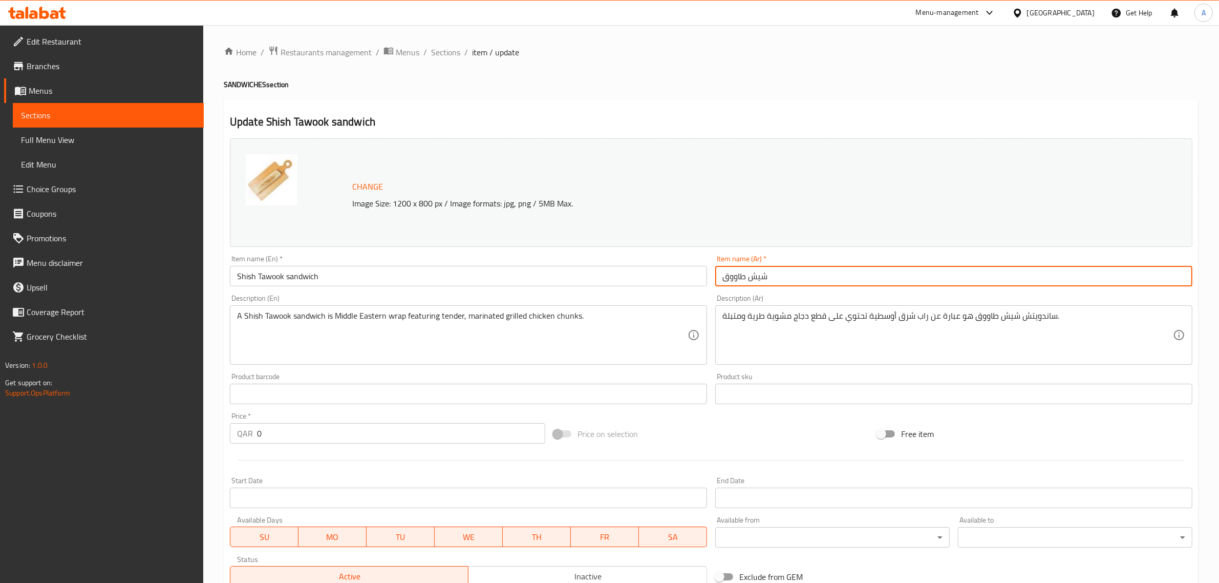
paste input "ساندويتش"
type input "ساندويتش شيش طاووق"
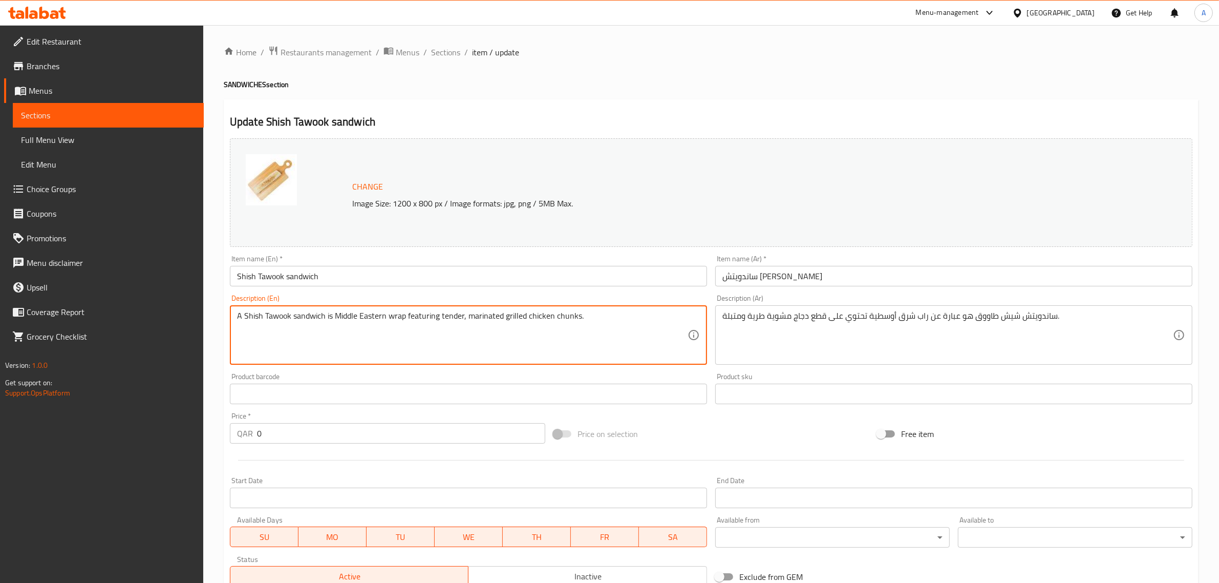
drag, startPoint x: 324, startPoint y: 317, endPoint x: 192, endPoint y: 315, distance: 132.1
type textarea "is Middle Eastern wrap featuring tender, marinated grilled chicken chunks."
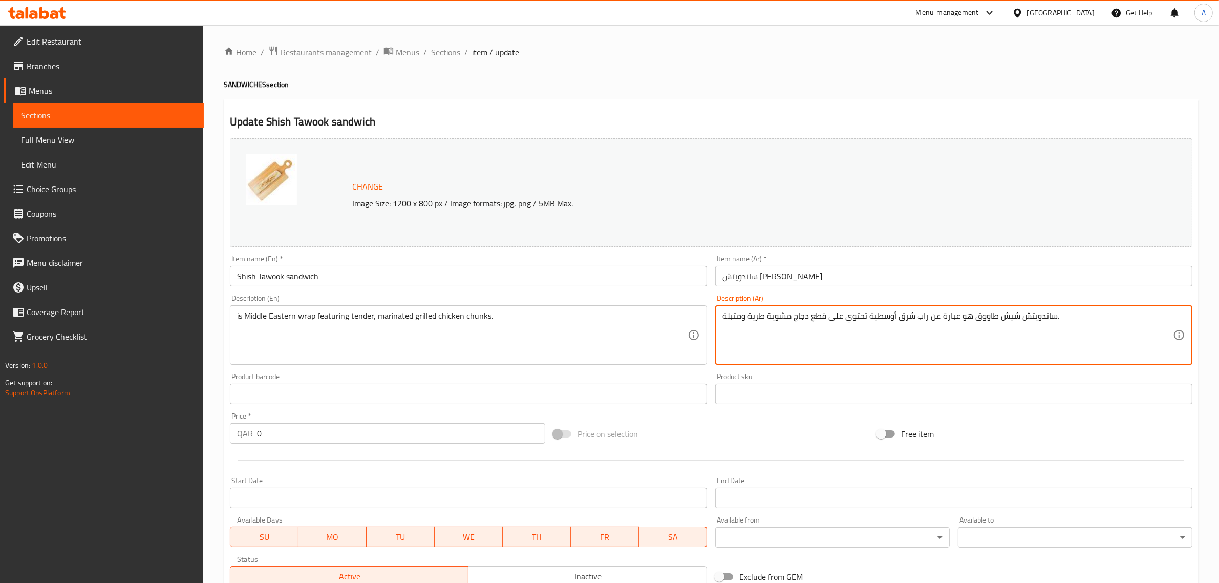
drag, startPoint x: 971, startPoint y: 316, endPoint x: 1054, endPoint y: 323, distance: 83.2
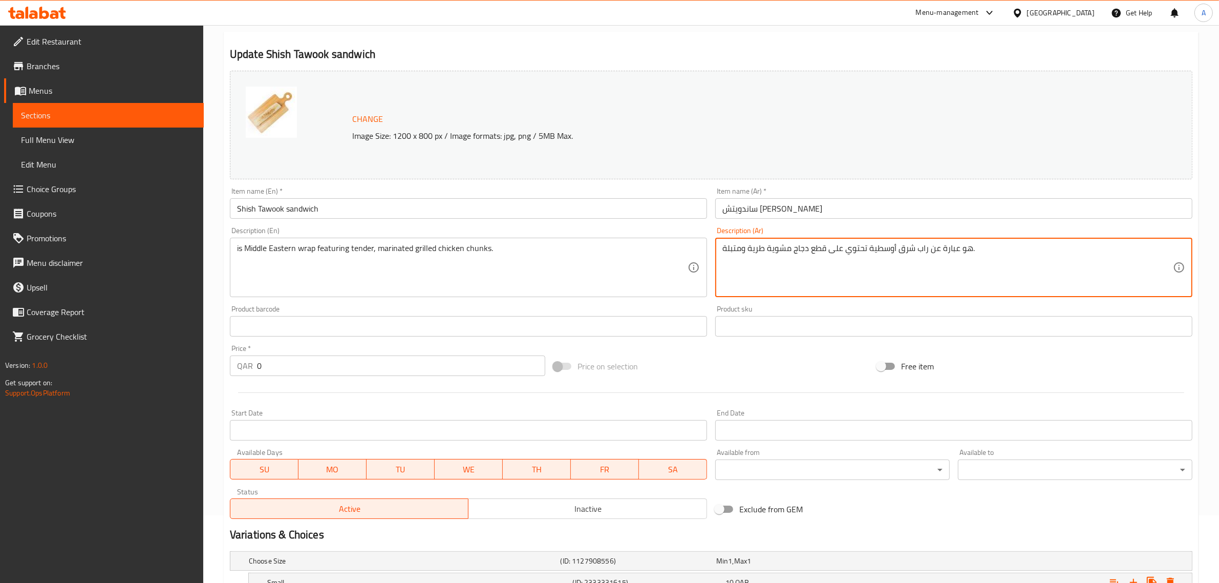
scroll to position [162, 0]
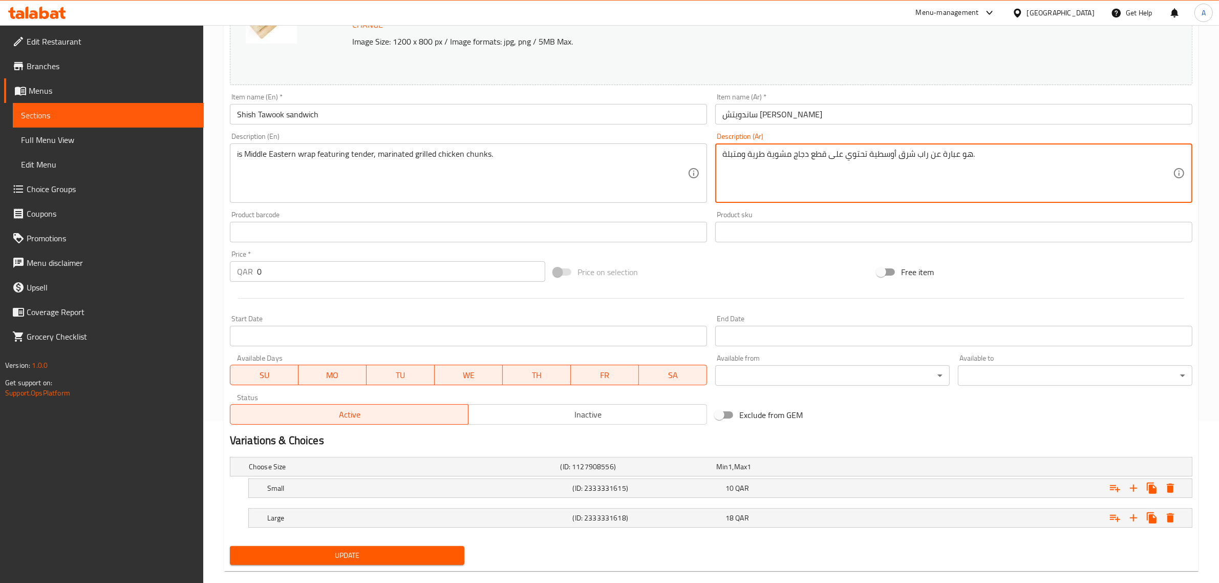
type textarea "هو عبارة عن راب شرق أوسطية تحتوي على قطع دجاج مشوية طرية ومتبلة."
click at [942, 185] on textarea "هو عبارة عن راب شرق أوسطية تحتوي على قطع دجاج مشوية طرية ومتبلة." at bounding box center [948, 173] width 451 height 49
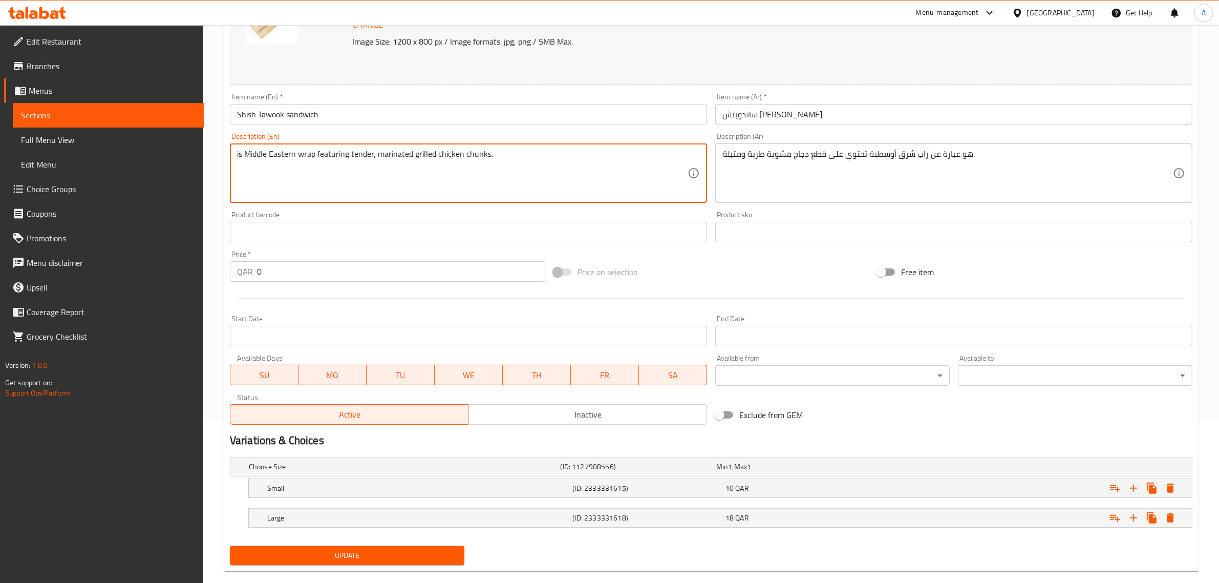
click at [461, 169] on textarea "is Middle Eastern wrap featuring tender, marinated grilled chicken chunks." at bounding box center [462, 173] width 451 height 49
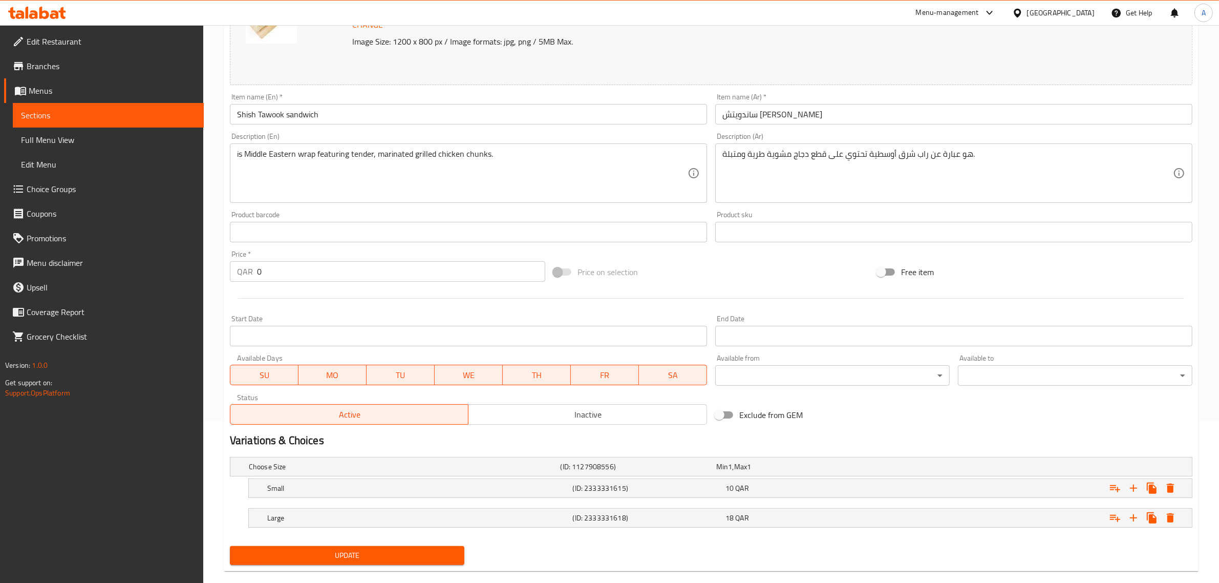
click at [394, 549] on span "Update" at bounding box center [347, 555] width 218 height 13
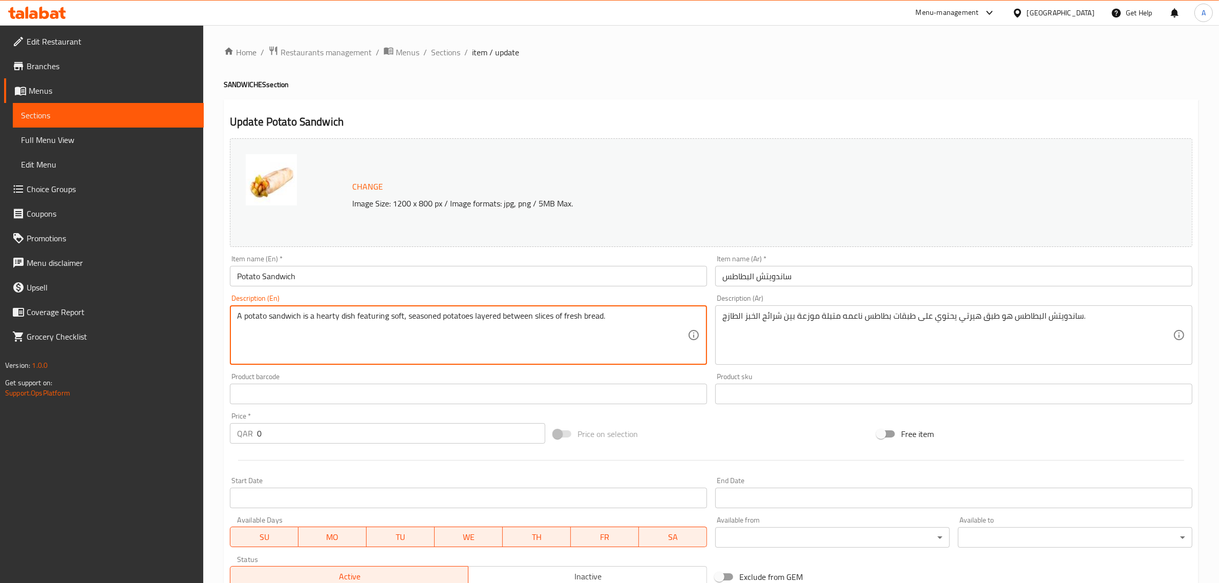
drag, startPoint x: 307, startPoint y: 316, endPoint x: 203, endPoint y: 307, distance: 104.3
type textarea "a hearty dish featuring soft, seasoned potatoes layered between slices of fresh…"
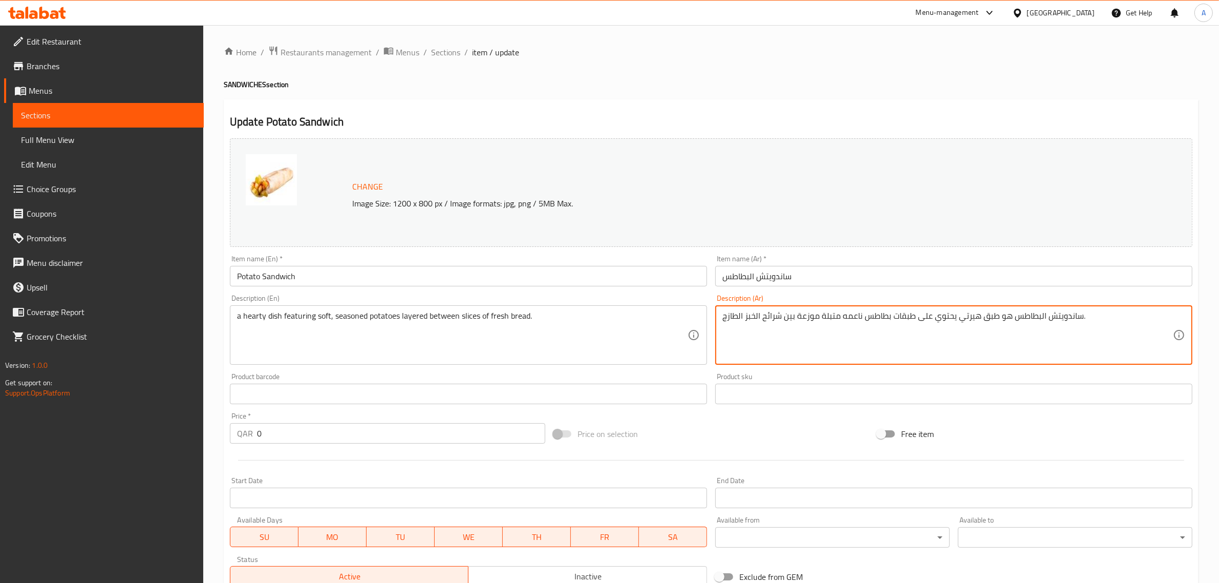
drag, startPoint x: 999, startPoint y: 323, endPoint x: 1081, endPoint y: 314, distance: 83.4
type textarea "طبق هيرتي يحتوي على طبقات بطاطس ناعمه متبلة موزعة بين شرائح الخبز الطازج."
